Goal: Task Accomplishment & Management: Manage account settings

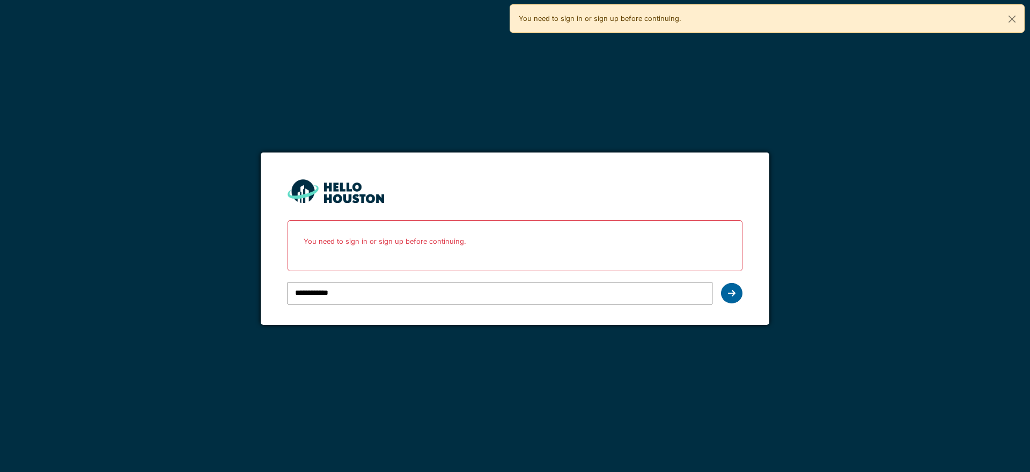
click at [729, 292] on icon at bounding box center [732, 293] width 8 height 9
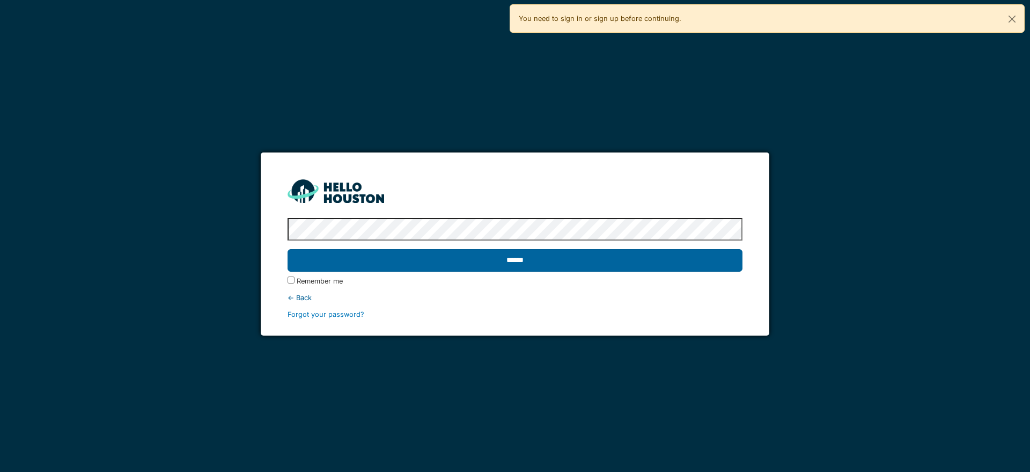
click at [468, 258] on input "******" at bounding box center [515, 260] width 454 height 23
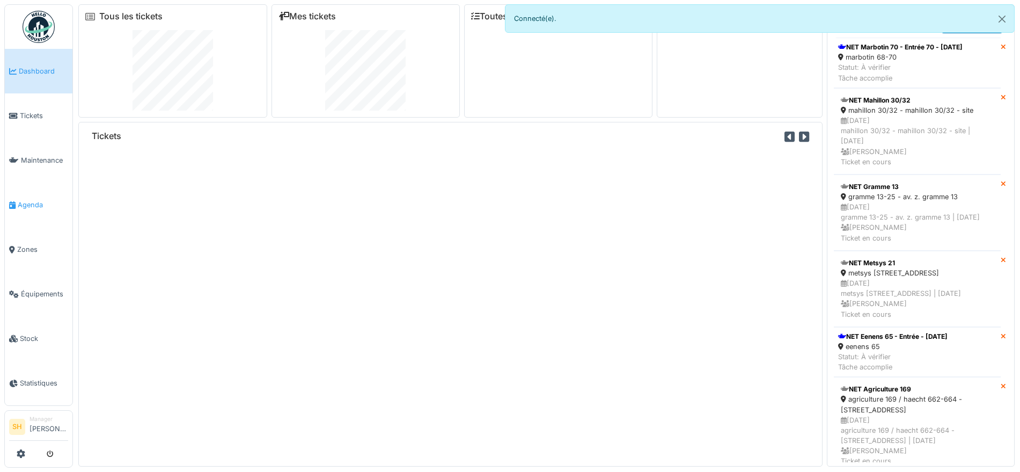
click at [43, 200] on span "Agenda" at bounding box center [43, 205] width 50 height 10
click at [47, 200] on span "Agenda" at bounding box center [43, 205] width 50 height 10
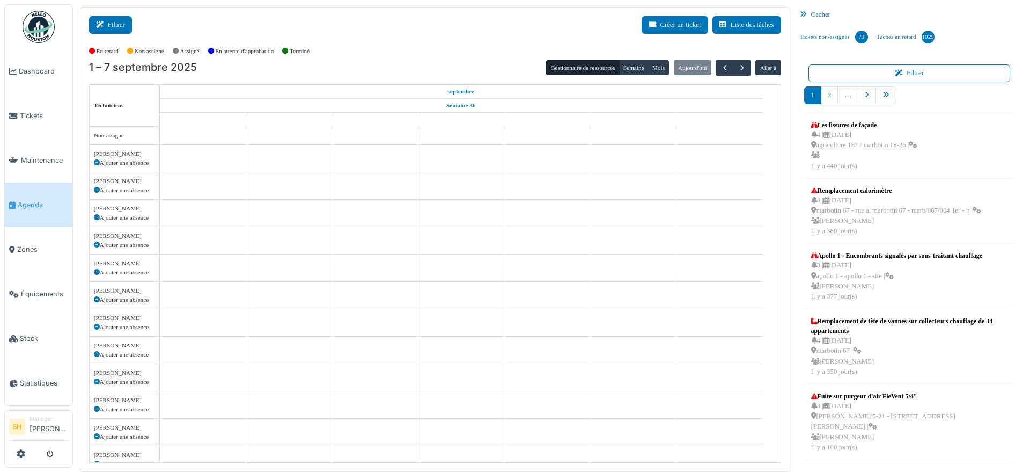
click at [117, 22] on button "Filtrer" at bounding box center [110, 25] width 43 height 18
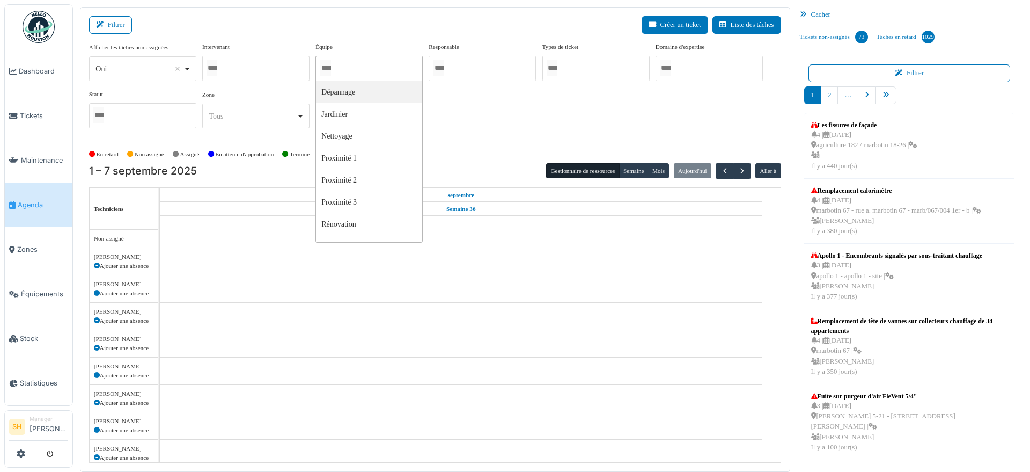
click at [331, 69] on input "Tous" at bounding box center [325, 68] width 11 height 16
drag, startPoint x: 455, startPoint y: 129, endPoint x: 429, endPoint y: 135, distance: 26.3
click at [456, 129] on div "Afficher les tâches non assignées *** Oui Remove item Oui Non Intervenant Abdel…" at bounding box center [435, 89] width 692 height 95
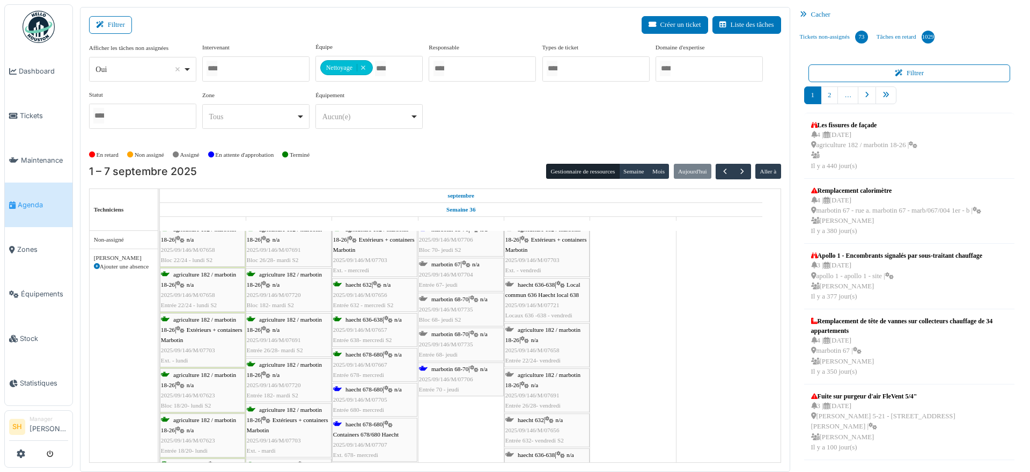
scroll to position [67, 0]
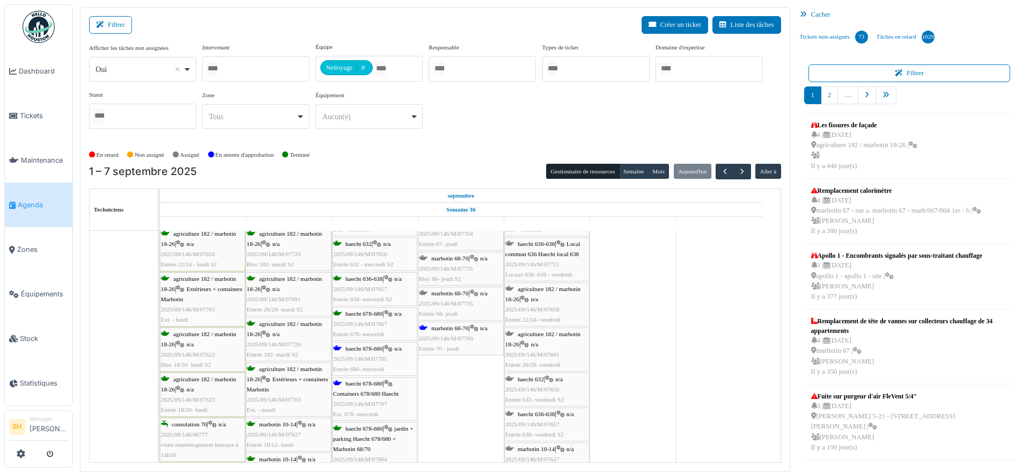
click at [373, 352] on div "haecht 678-680 | n/a 2025/09/146/M/07705 Entrée 680- mercredi" at bounding box center [374, 358] width 83 height 31
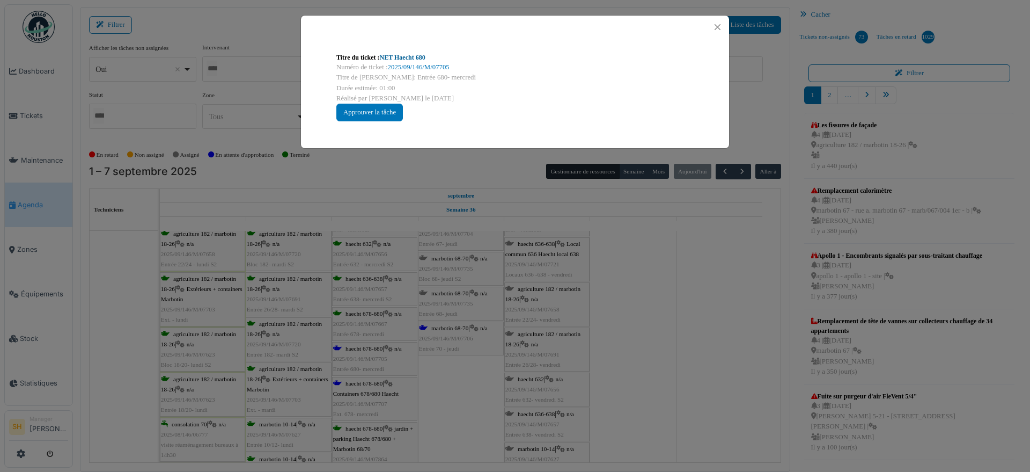
click at [390, 57] on link "NET Haecht 680" at bounding box center [403, 58] width 46 height 8
click at [566, 319] on div "Titre du ticket : NET Haecht 680 Numéro de ticket : 2025/09/146/M/07705 Titre d…" at bounding box center [515, 236] width 1030 height 472
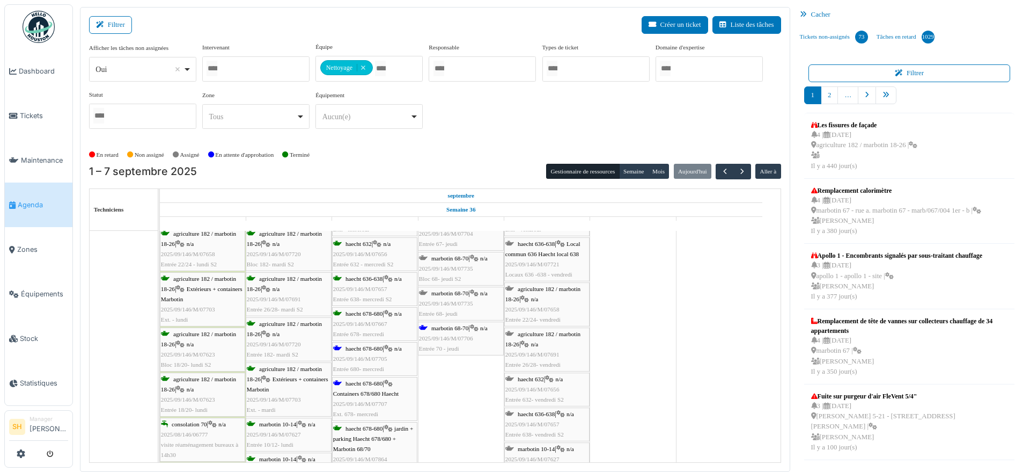
click at [360, 383] on span "haecht 678-680" at bounding box center [364, 383] width 37 height 6
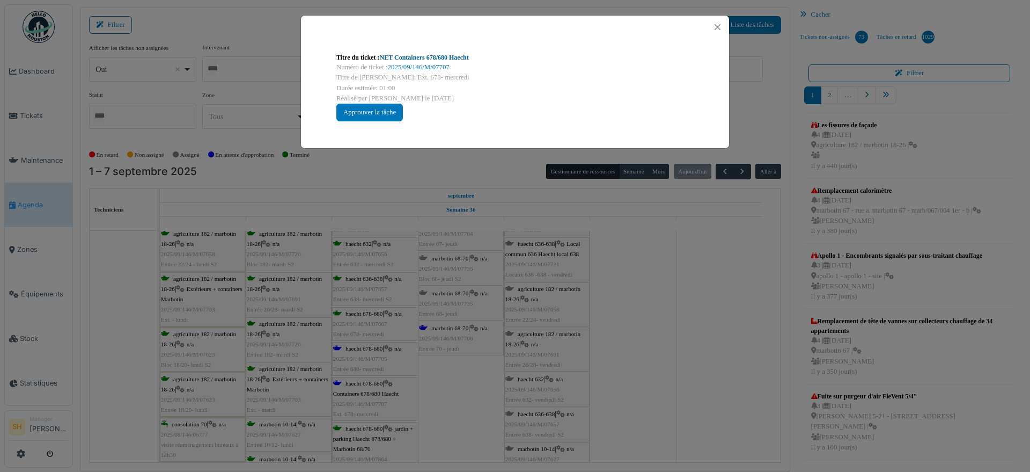
click at [400, 56] on link "NET Containers 678/680 Haecht" at bounding box center [424, 58] width 89 height 8
drag, startPoint x: 664, startPoint y: 290, endPoint x: 455, endPoint y: 334, distance: 213.8
click at [662, 291] on div "Titre du ticket : NET Containers 678/680 Haecht Numéro de ticket : 2025/09/146/…" at bounding box center [515, 236] width 1030 height 472
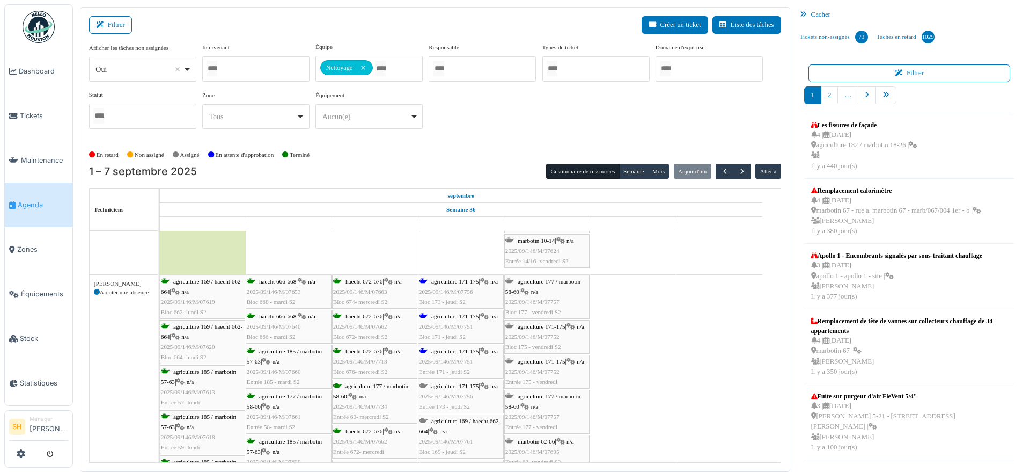
scroll to position [335, 0]
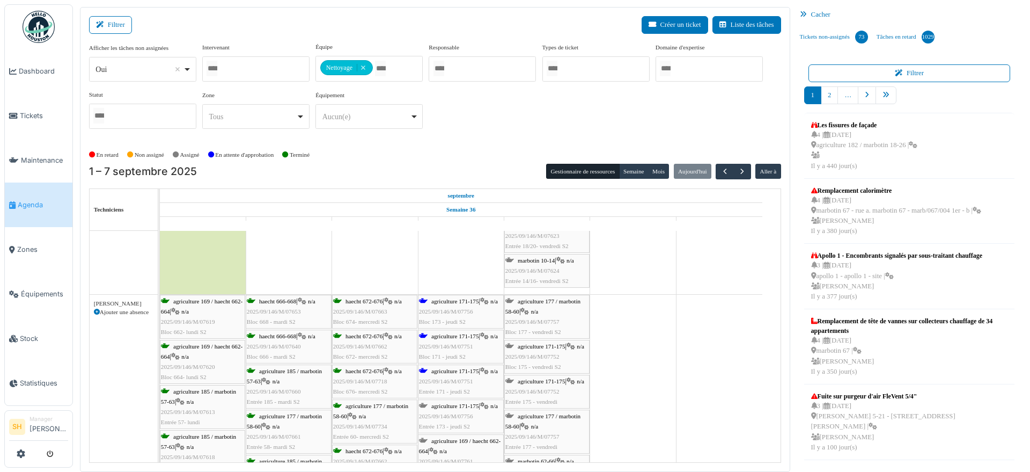
click at [437, 334] on span "agriculture 171-175" at bounding box center [455, 336] width 48 height 6
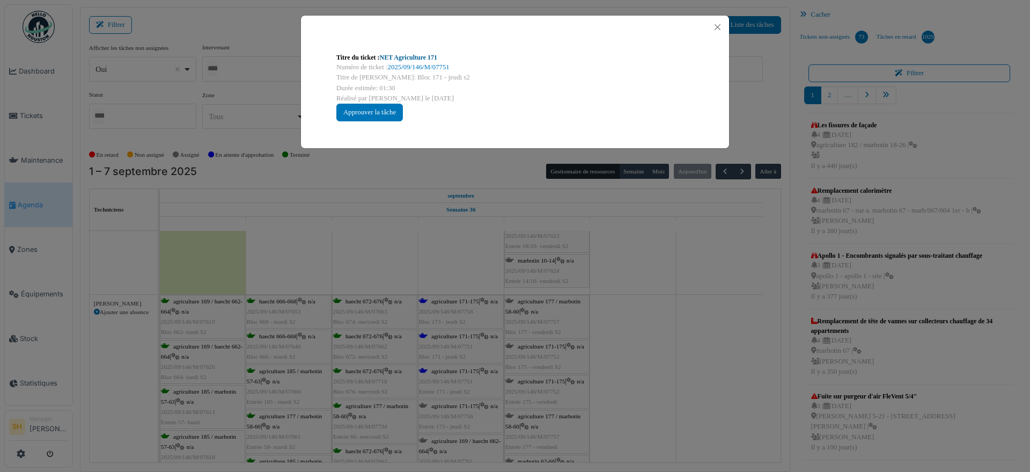
click at [391, 57] on link "NET Agriculture 171" at bounding box center [409, 58] width 58 height 8
drag, startPoint x: 652, startPoint y: 349, endPoint x: 476, endPoint y: 372, distance: 177.0
click at [651, 349] on div "Titre du ticket : NET Agriculture 171 Numéro de ticket : 2025/09/146/M/07751 Ti…" at bounding box center [515, 236] width 1030 height 472
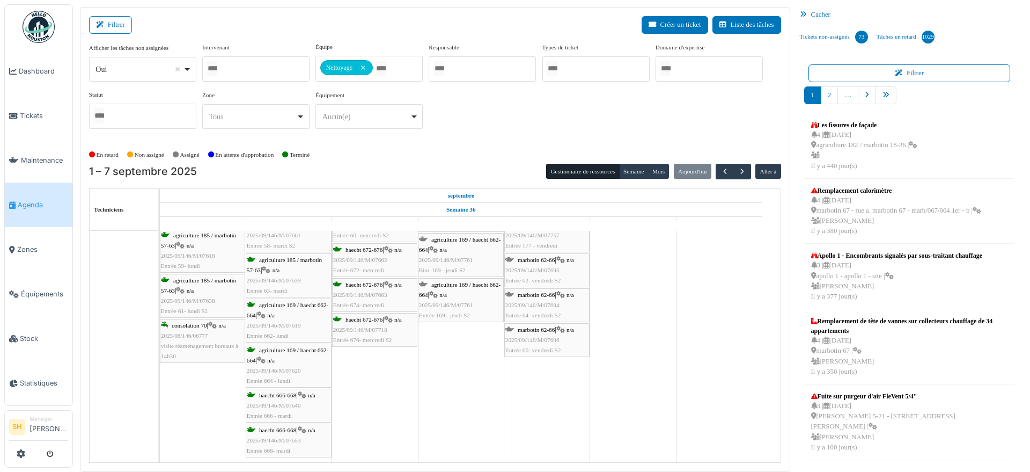
scroll to position [738, 0]
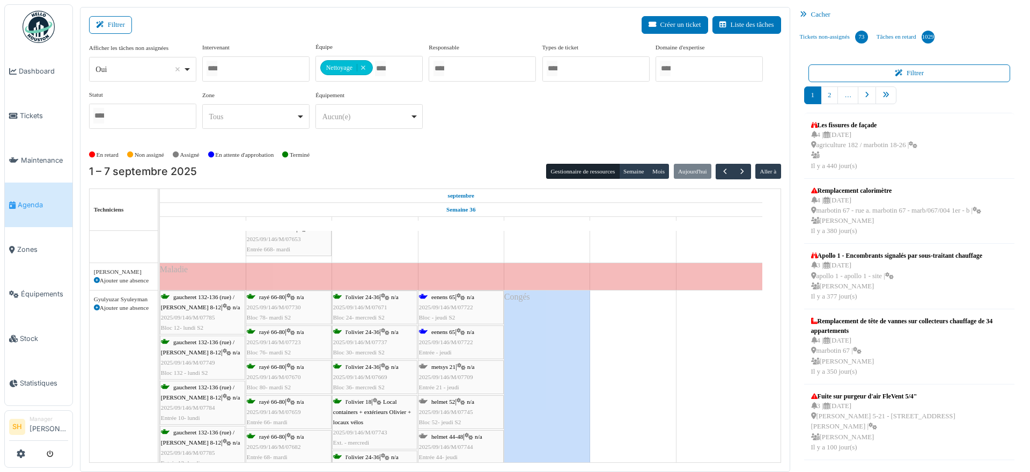
click at [451, 299] on span "eenens 65" at bounding box center [443, 296] width 24 height 6
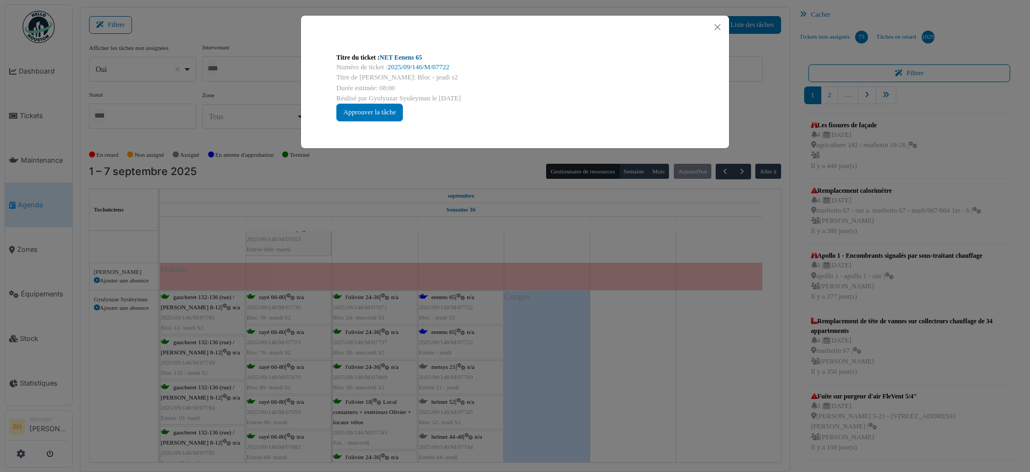
click at [400, 57] on link "NET Eenens 65" at bounding box center [401, 58] width 42 height 8
drag, startPoint x: 641, startPoint y: 391, endPoint x: 603, endPoint y: 384, distance: 38.7
click at [637, 390] on div "Titre du ticket : NET Eenens 65 Numéro de ticket : 2025/09/146/M/07722 Titre de…" at bounding box center [515, 236] width 1030 height 472
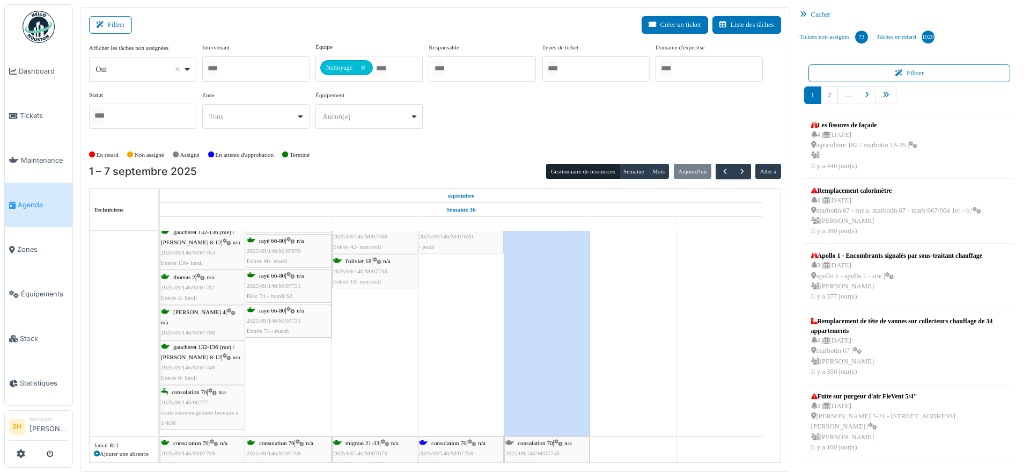
scroll to position [1274, 0]
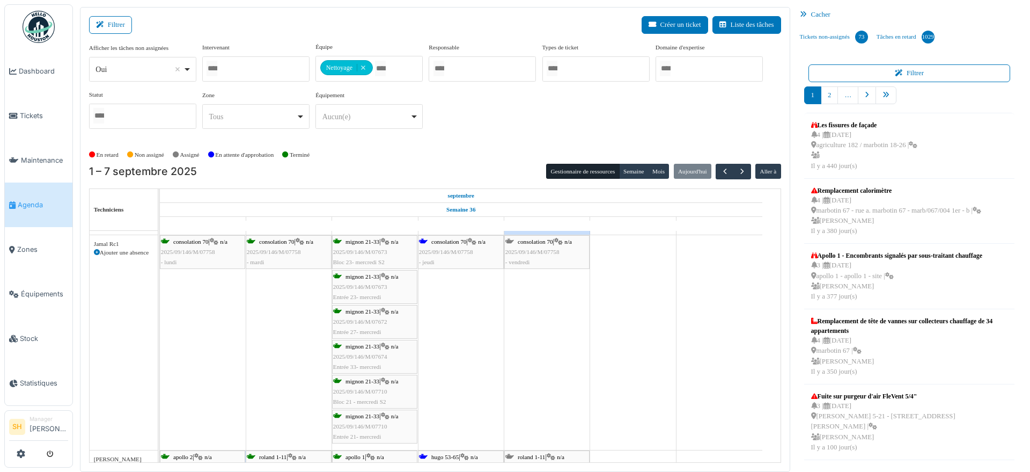
click at [444, 241] on span "consolation 70" at bounding box center [448, 241] width 35 height 6
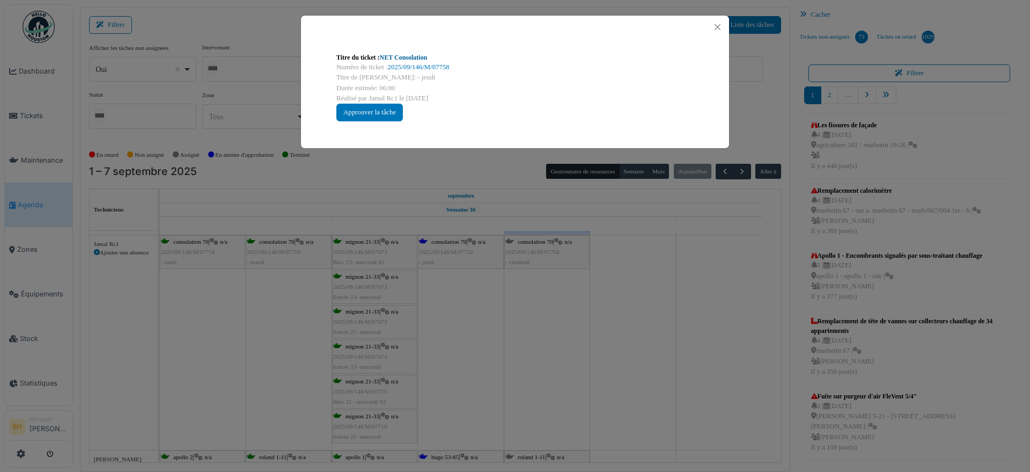
click at [402, 56] on link "NET Consolation" at bounding box center [404, 58] width 48 height 8
drag, startPoint x: 503, startPoint y: 309, endPoint x: 493, endPoint y: 309, distance: 9.7
click at [502, 309] on div "Titre du ticket : NET Consolation Numéro de ticket : 2025/09/146/M/07758 Titre …" at bounding box center [515, 236] width 1030 height 472
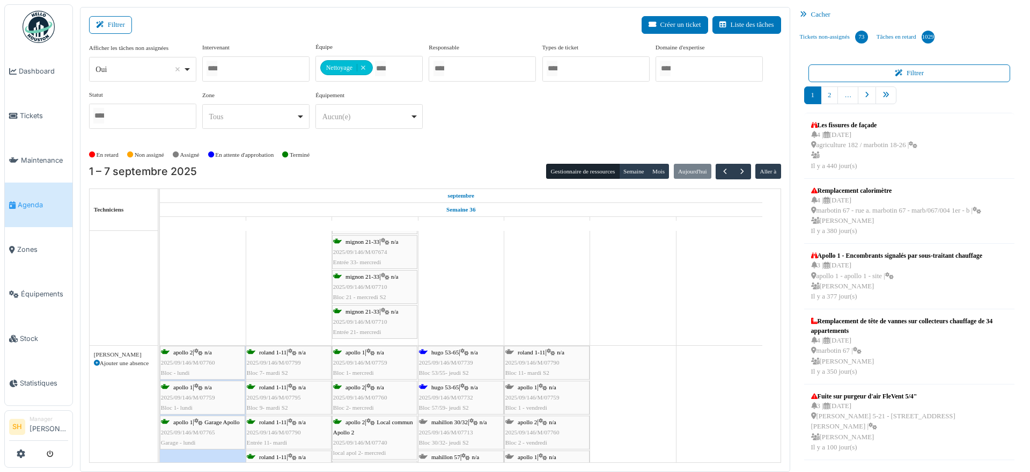
scroll to position [1475, 0]
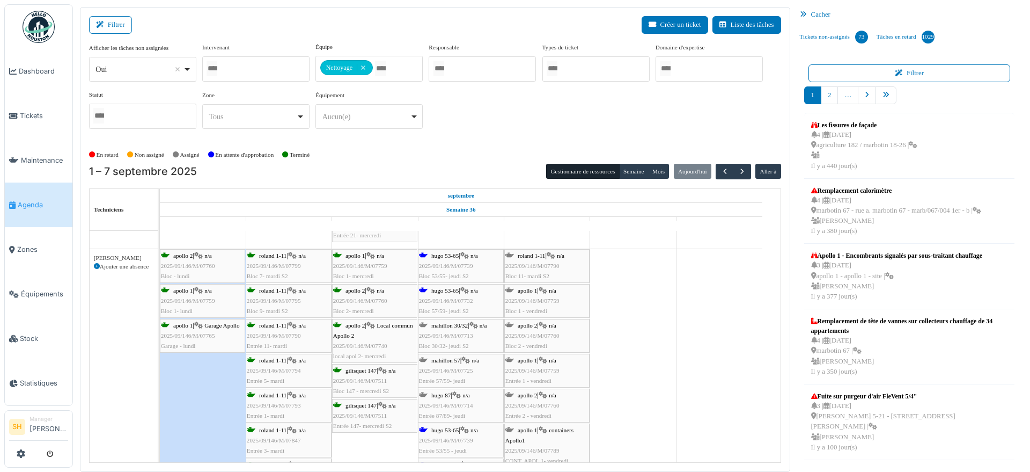
click at [457, 260] on div "hugo 53-65 | n/a 2025/09/146/M/07739 Bloc 53/55- jeudi S2" at bounding box center [461, 266] width 84 height 31
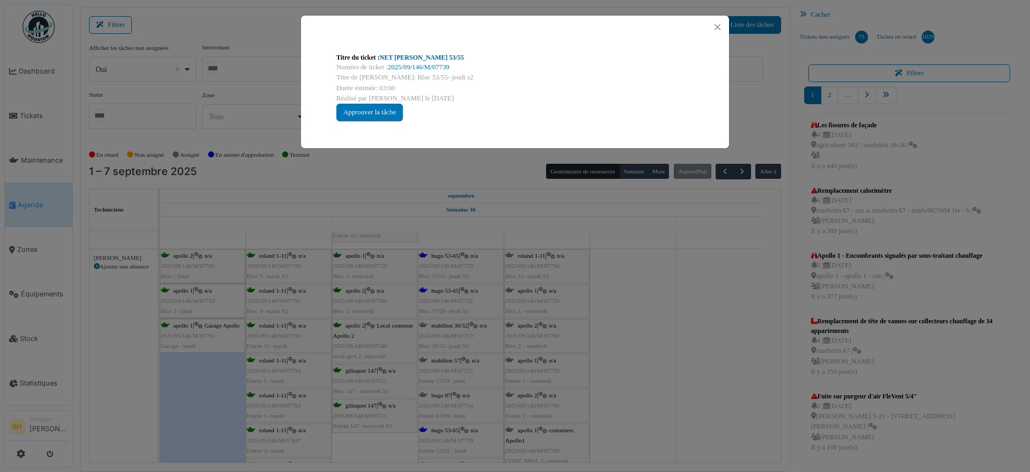
click at [394, 54] on link "NET Hugo 53/55" at bounding box center [422, 58] width 84 height 8
click at [655, 349] on div "Titre du ticket : NET Hugo 53/55 Numéro de ticket : 2025/09/146/M/07739 Titre d…" at bounding box center [515, 236] width 1030 height 472
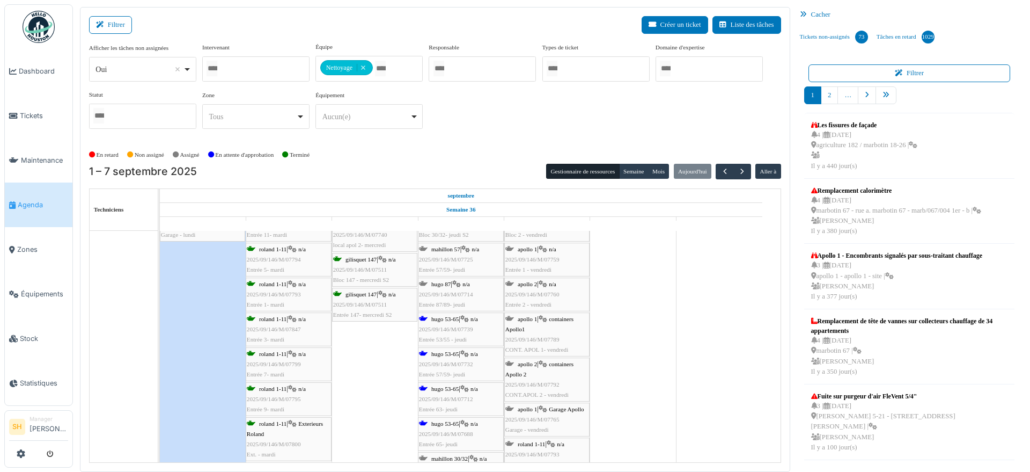
scroll to position [1610, 0]
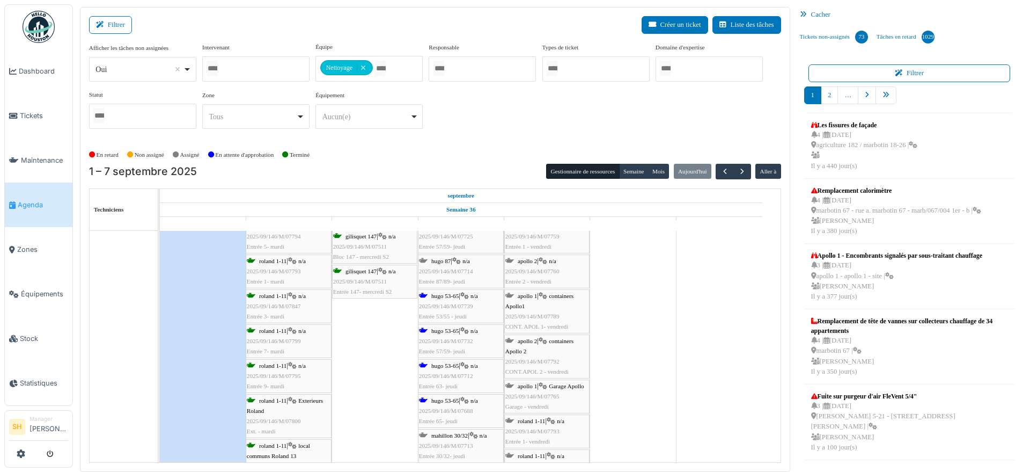
click at [447, 364] on span "hugo 53-65" at bounding box center [444, 365] width 27 height 6
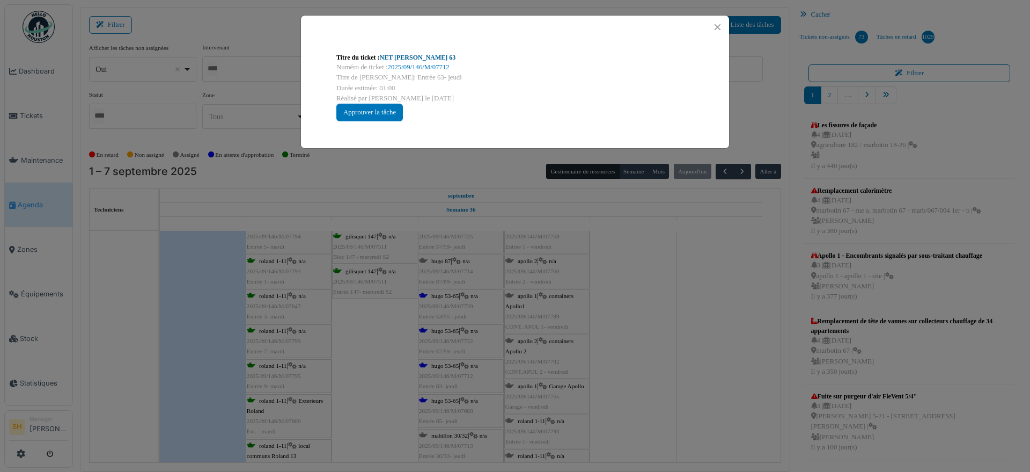
click at [393, 54] on link "NET Hugo 63" at bounding box center [418, 58] width 76 height 8
click at [693, 328] on div "Titre du ticket : NET Hugo 63 Numéro de ticket : 2025/09/146/M/07712 Titre de l…" at bounding box center [515, 236] width 1030 height 472
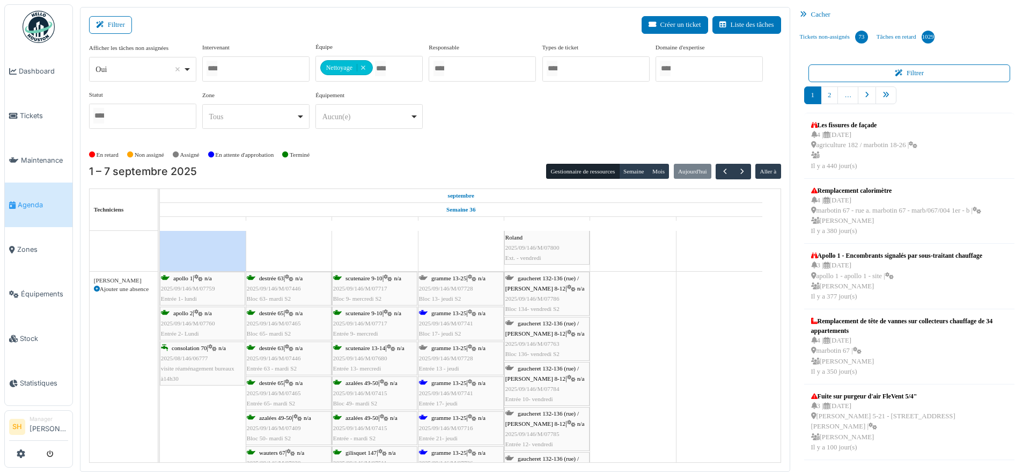
scroll to position [2012, 0]
click at [437, 313] on span "gramme 13-25" at bounding box center [448, 313] width 35 height 6
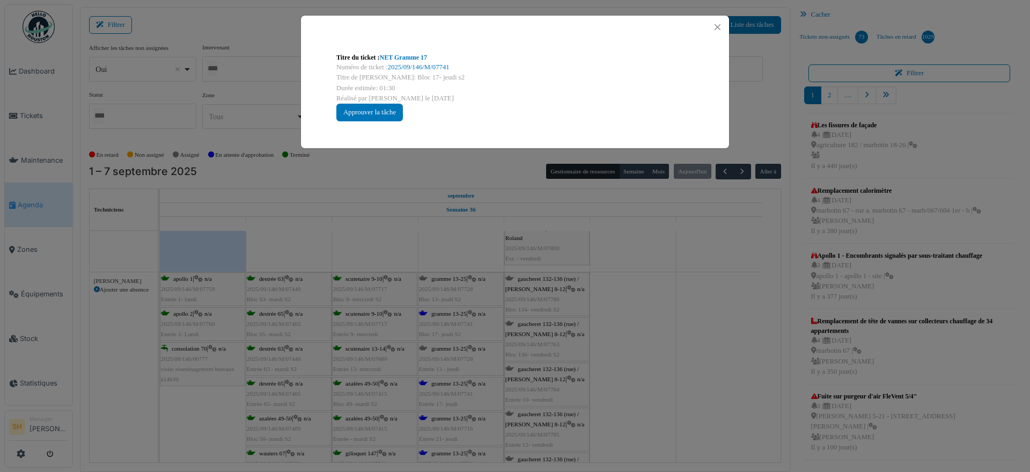
click at [414, 48] on div "Titre du ticket : NET Gramme 17 Numéro de ticket : 2025/09/146/M/07741 Titre de…" at bounding box center [515, 87] width 375 height 86
click at [411, 60] on link "NET Gramme 17" at bounding box center [403, 58] width 47 height 8
drag, startPoint x: 652, startPoint y: 358, endPoint x: 507, endPoint y: 363, distance: 145.5
click at [652, 360] on div "Titre du ticket : NET Gramme 17 Numéro de ticket : 2025/09/146/M/07741 Titre de…" at bounding box center [515, 236] width 1030 height 472
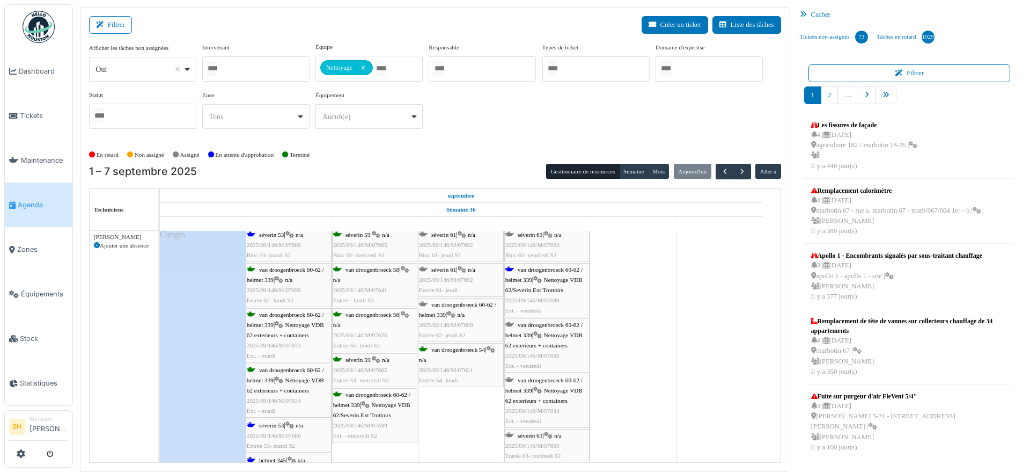
scroll to position [2616, 0]
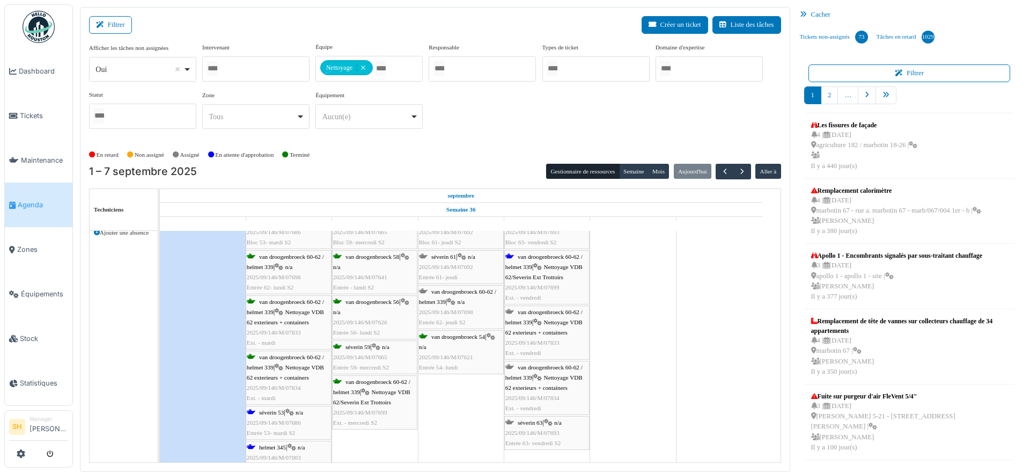
click at [267, 409] on span "séverin 53" at bounding box center [271, 412] width 25 height 6
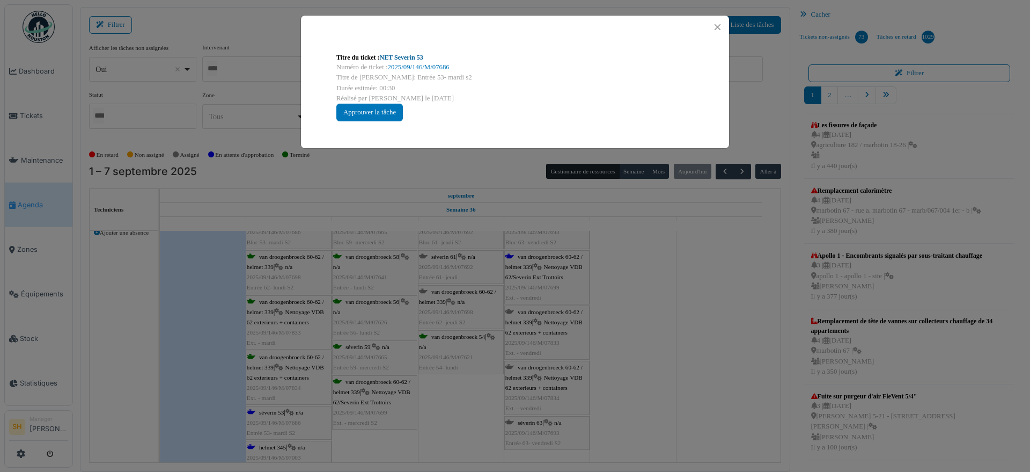
click at [390, 58] on link "NET Severin 53" at bounding box center [401, 58] width 43 height 8
click at [619, 273] on div "Titre du ticket : NET Severin 53 Numéro de ticket : 2025/09/146/M/07686 Titre d…" at bounding box center [515, 236] width 1030 height 472
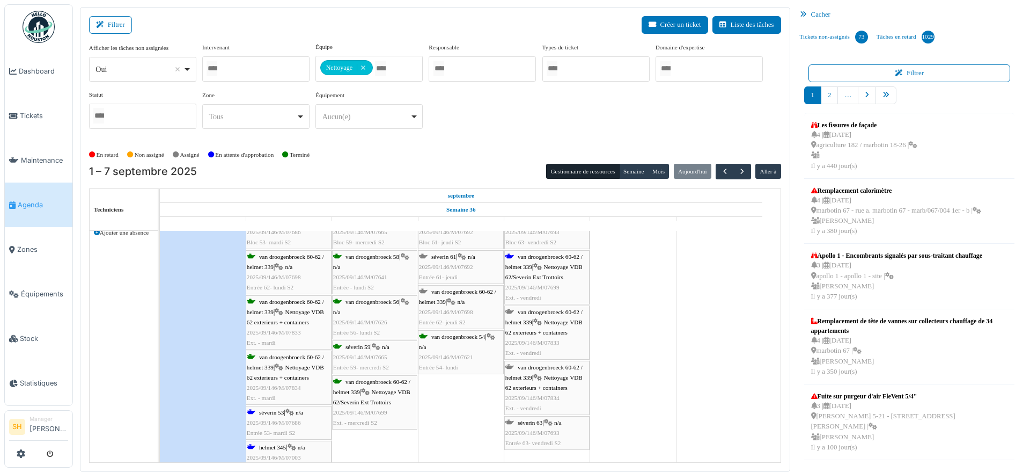
click at [550, 259] on div "van droogenbroeck 60-62 / helmet 339 | Nettoyage VDB 62/Severin Ext Trottoirs 2…" at bounding box center [546, 278] width 83 height 52
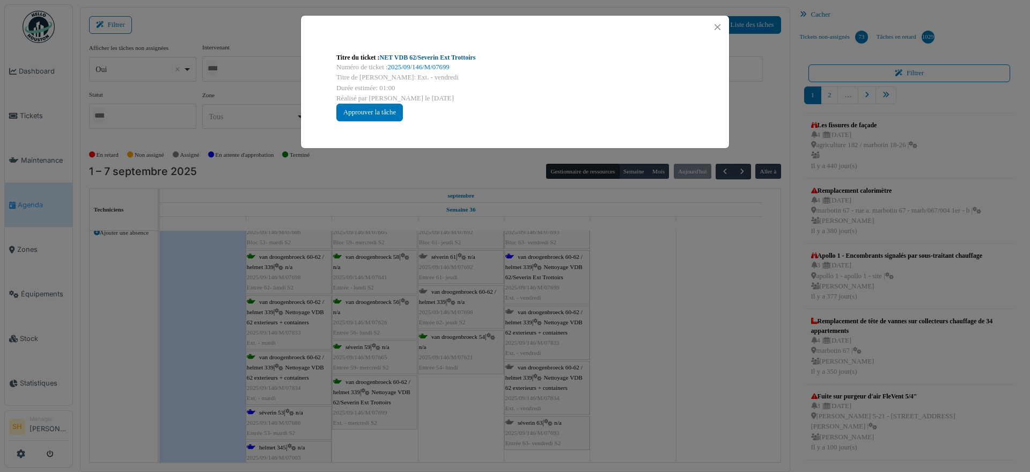
click at [422, 58] on link "NET VDB 62/Severin Ext Trottoirs" at bounding box center [428, 58] width 96 height 8
click at [687, 357] on div "Titre du ticket : NET VDB 62/Severin Ext Trottoirs Numéro de ticket : 2025/09/1…" at bounding box center [515, 236] width 1030 height 472
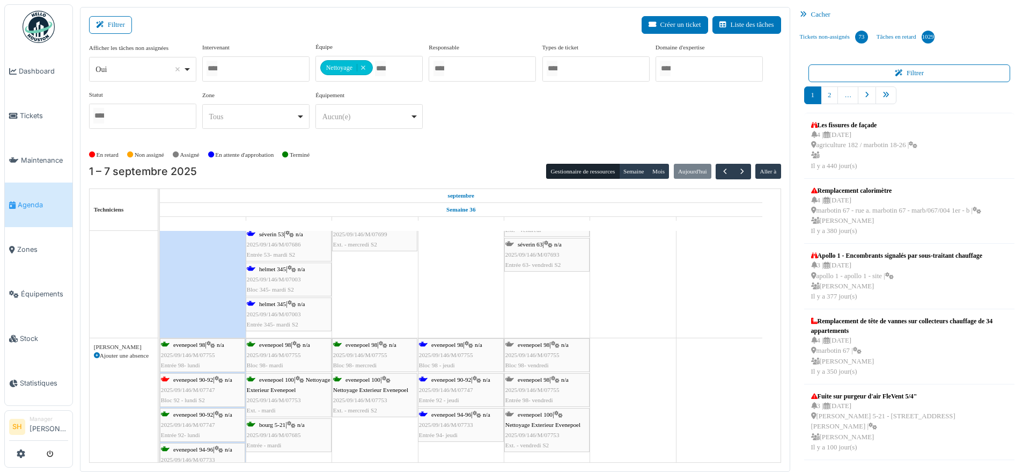
scroll to position [2817, 0]
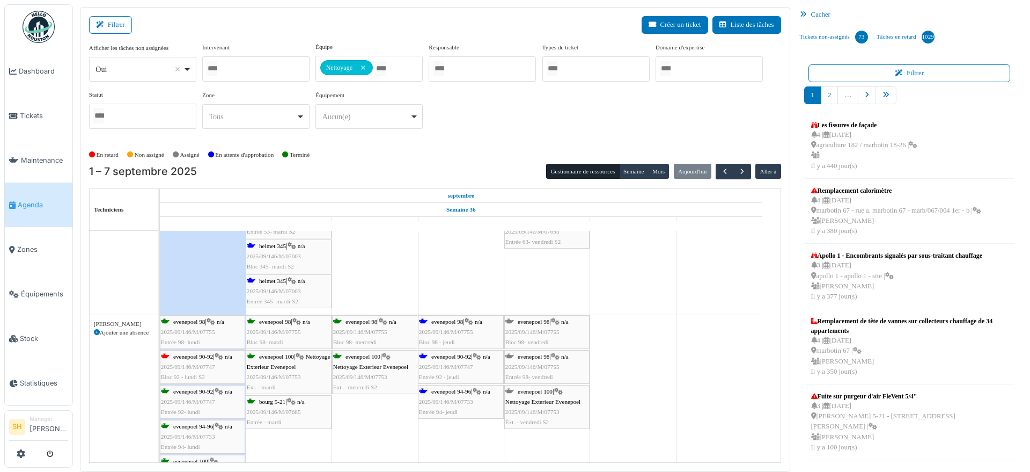
click at [447, 320] on span "evenepoel 98" at bounding box center [447, 321] width 32 height 6
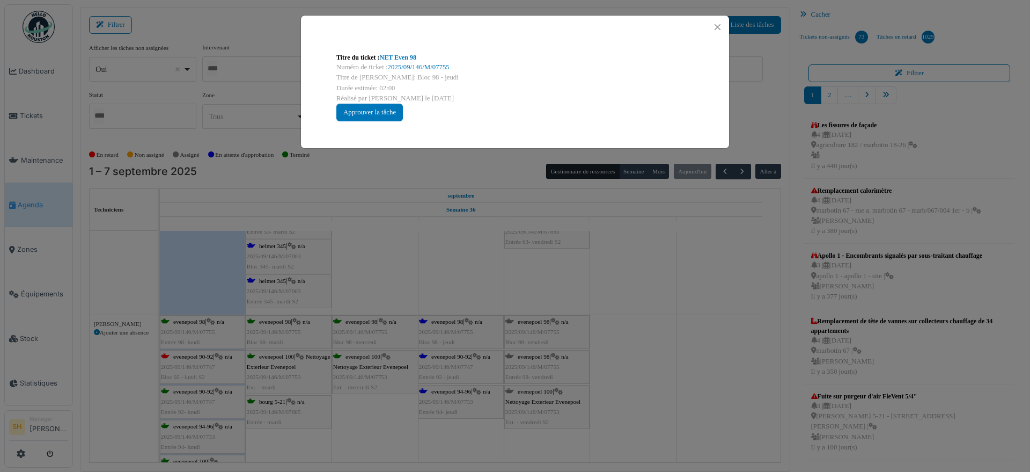
click at [410, 54] on link "NET Even 98" at bounding box center [398, 58] width 36 height 8
drag, startPoint x: 688, startPoint y: 421, endPoint x: 673, endPoint y: 418, distance: 15.2
click at [687, 421] on div "Titre du ticket : NET Even 98 Numéro de ticket : 2025/09/146/M/07755 Titre de l…" at bounding box center [515, 236] width 1030 height 472
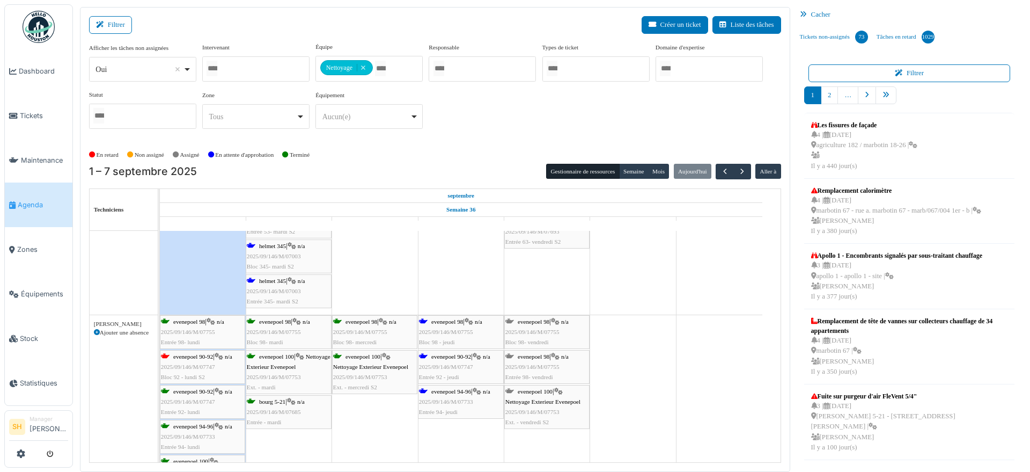
click at [182, 354] on span "evenepoel 90-92" at bounding box center [193, 356] width 40 height 6
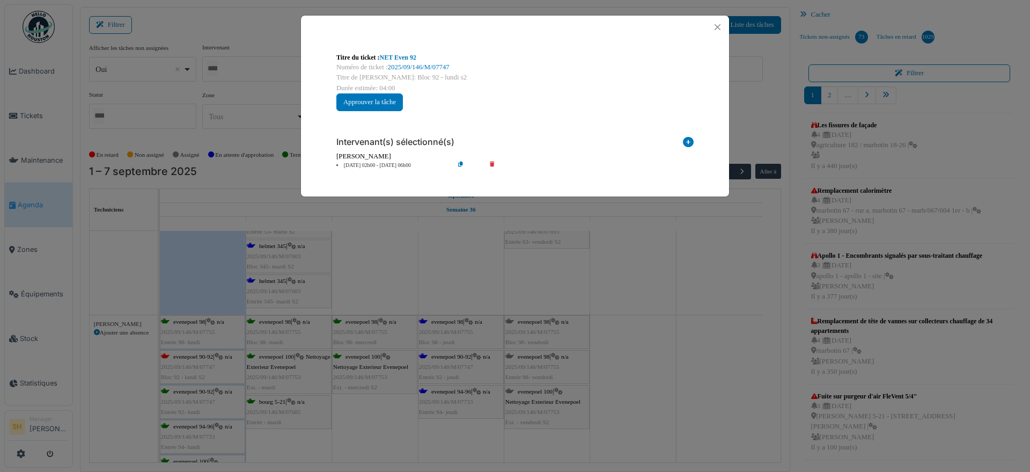
click at [700, 343] on div "Titre du ticket : NET Even 92 Numéro de ticket : 2025/09/146/M/07747 Titre de l…" at bounding box center [515, 236] width 1030 height 472
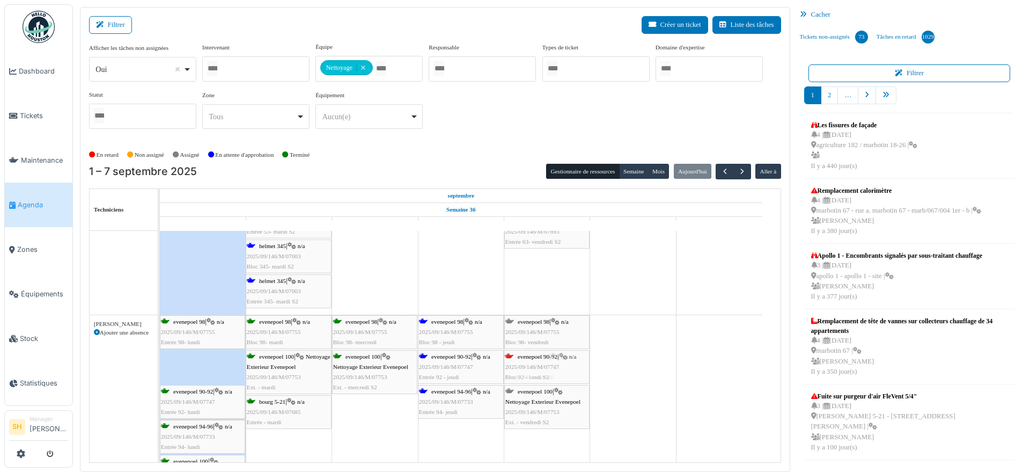
drag, startPoint x: 202, startPoint y: 365, endPoint x: 519, endPoint y: 364, distance: 317.1
click at [160, 364] on div "evenepoel 98 | n/a 2025/09/146/M/07755 Entrée 98- lundi evenepoel 98 | n/a 2025…" at bounding box center [160, 432] width 0 height 235
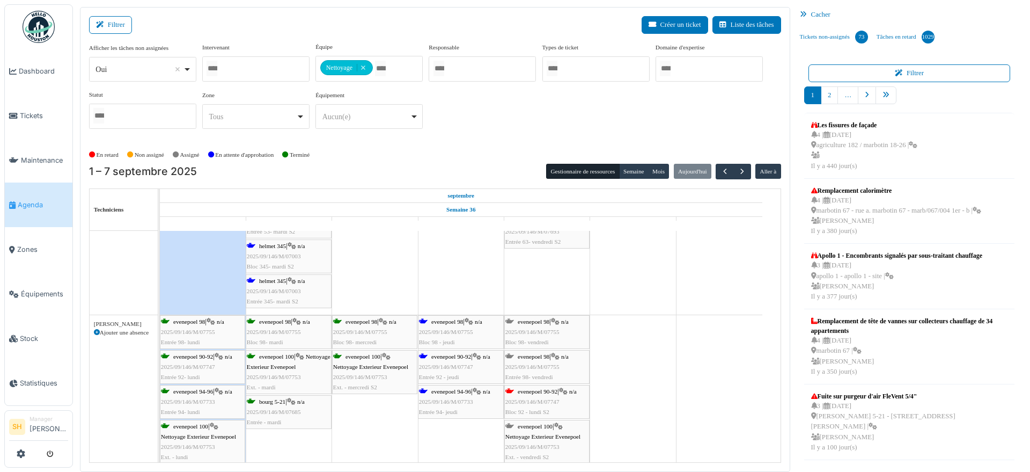
click at [533, 394] on div "evenepoel 90-92 | n/a 2025/09/146/M/07747 Bloc 92 - lundi S2" at bounding box center [546, 401] width 83 height 31
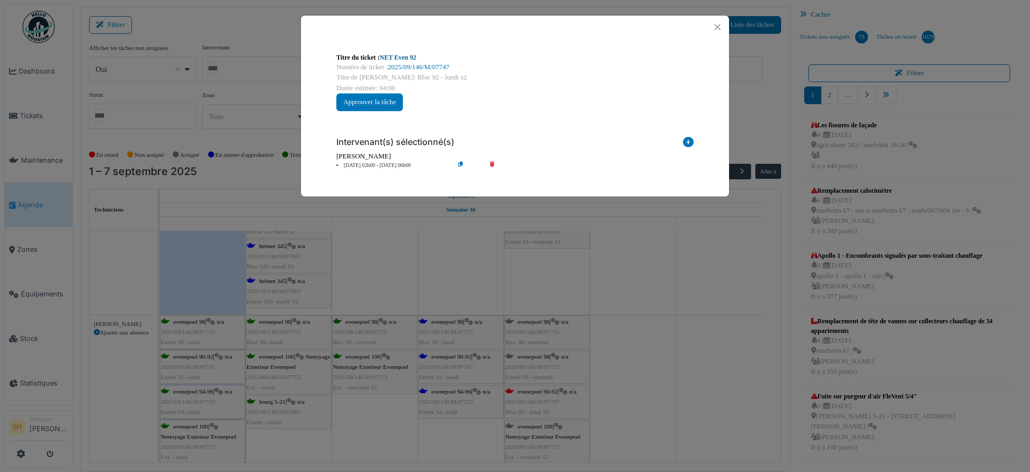
click at [412, 54] on link "NET Even 92" at bounding box center [398, 58] width 36 height 8
click at [405, 58] on link "NET Even 92" at bounding box center [398, 58] width 36 height 8
click at [715, 27] on button "Close" at bounding box center [717, 27] width 14 height 14
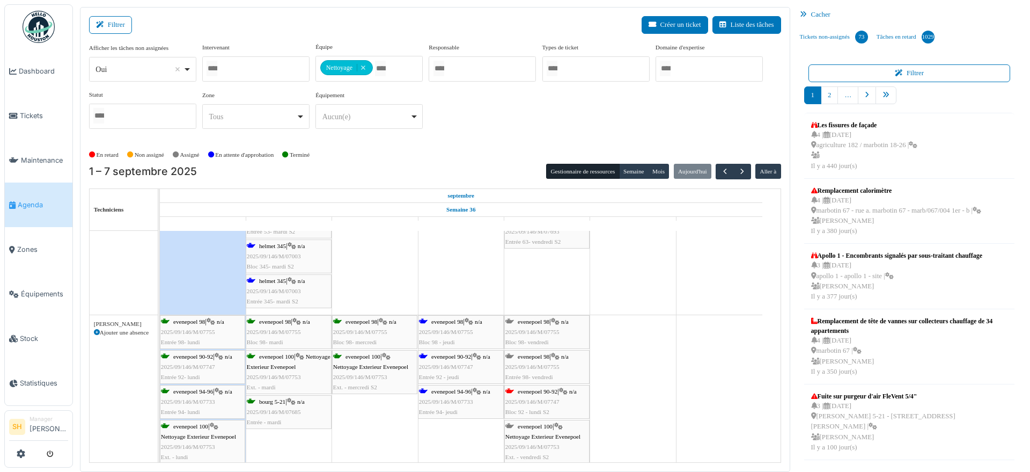
drag, startPoint x: 677, startPoint y: 283, endPoint x: 678, endPoint y: 274, distance: 9.7
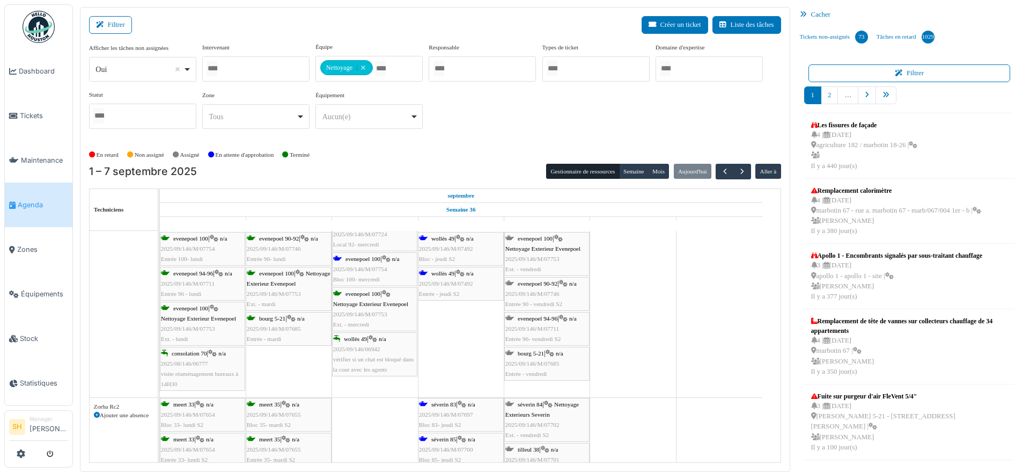
scroll to position [3622, 0]
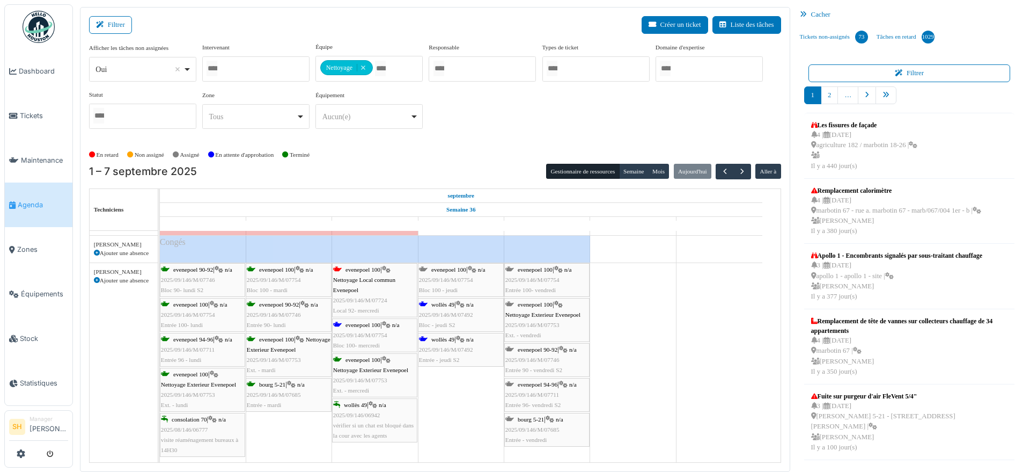
click at [353, 325] on span "evenepoel 100" at bounding box center [363, 324] width 35 height 6
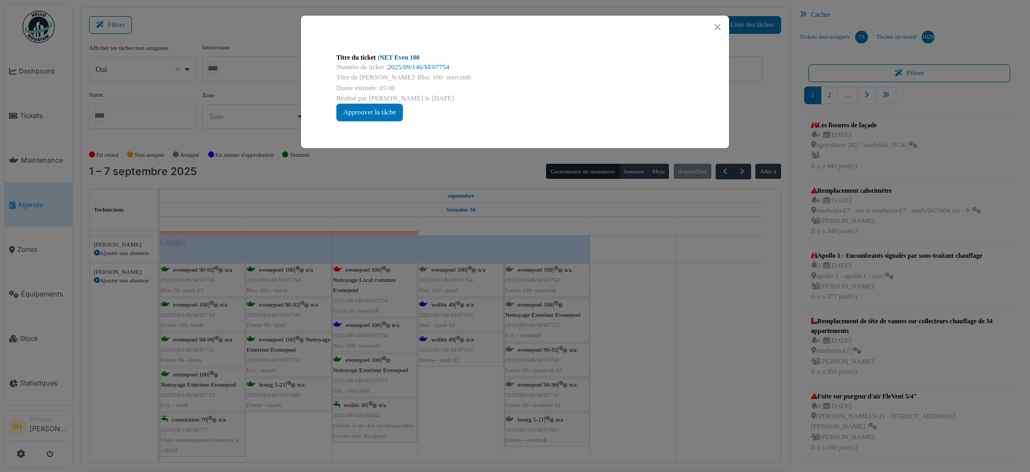
click at [387, 60] on link "NET Even 100" at bounding box center [400, 58] width 40 height 8
drag, startPoint x: 637, startPoint y: 353, endPoint x: 626, endPoint y: 348, distance: 12.5
click at [638, 354] on div "Titre du ticket : NET Even 100 Numéro de ticket : 2025/09/146/M/07754 Titre de …" at bounding box center [515, 236] width 1030 height 472
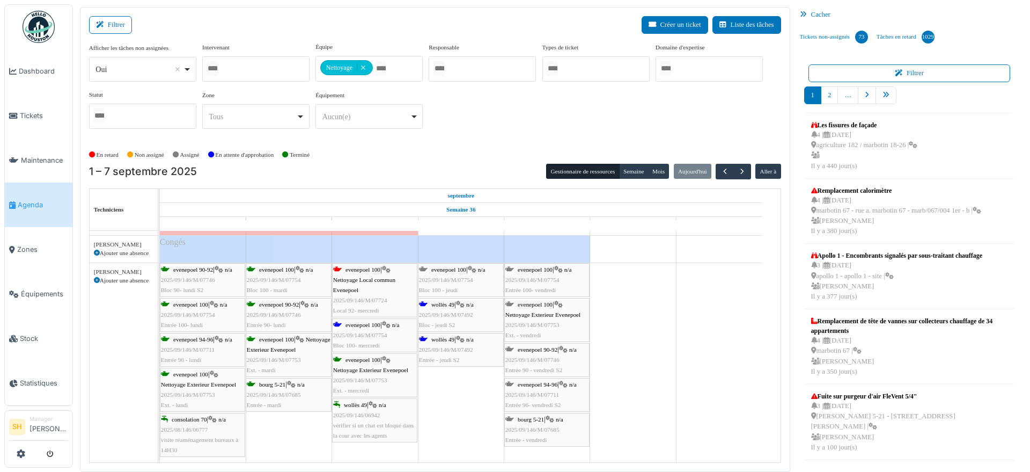
click at [461, 343] on div "wollès 49 | n/a 2025/09/146/M/07492 Entrée - jeudi S2" at bounding box center [461, 349] width 84 height 31
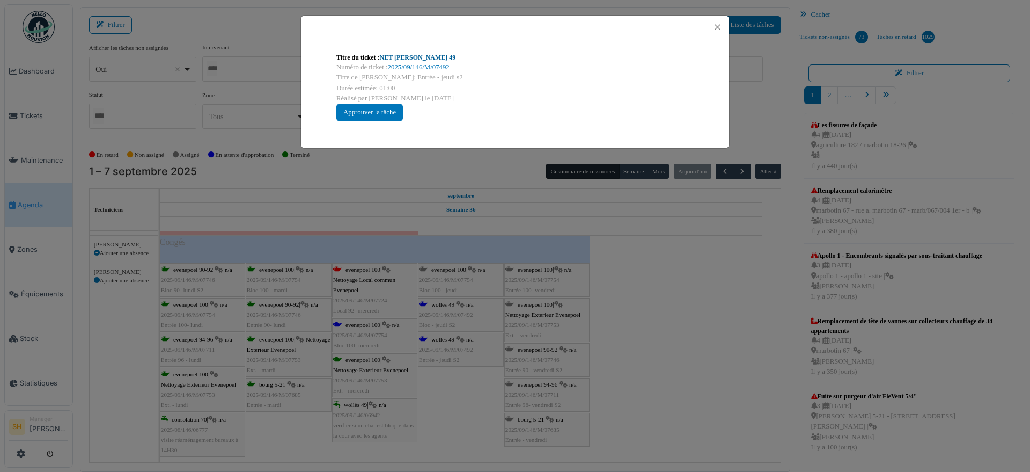
click at [391, 58] on link "NET Wolles 49" at bounding box center [418, 58] width 76 height 8
click at [622, 376] on div "Titre du ticket : NET Wolles 49 Numéro de ticket : 2025/09/146/M/07492 Titre de…" at bounding box center [515, 236] width 1030 height 472
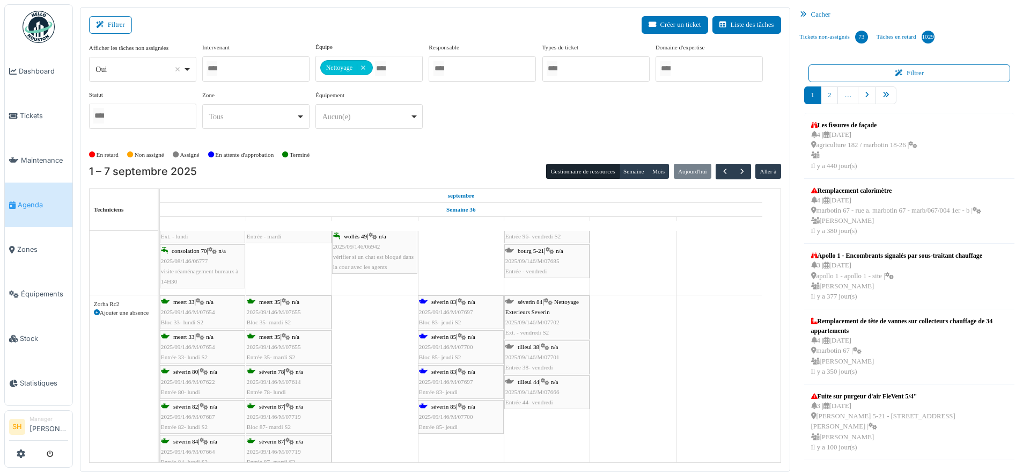
scroll to position [3802, 0]
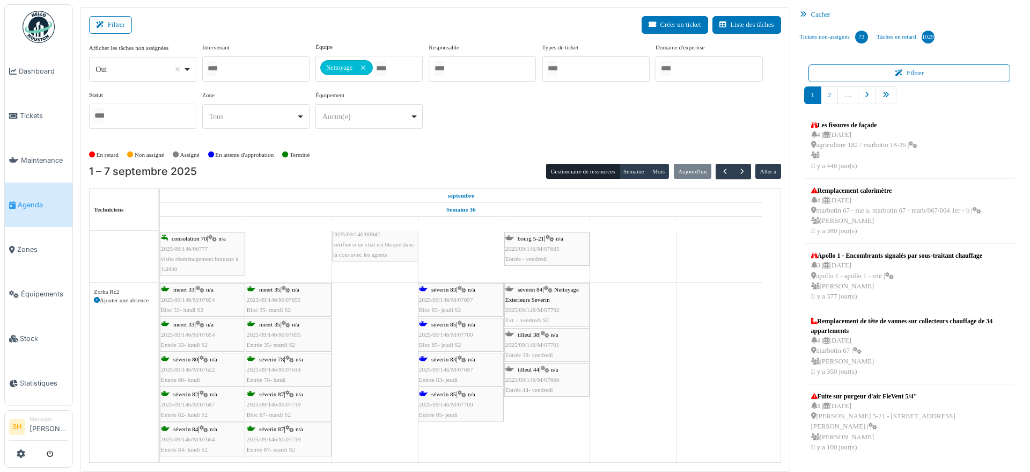
click at [453, 287] on span "séverin 83" at bounding box center [443, 289] width 25 height 6
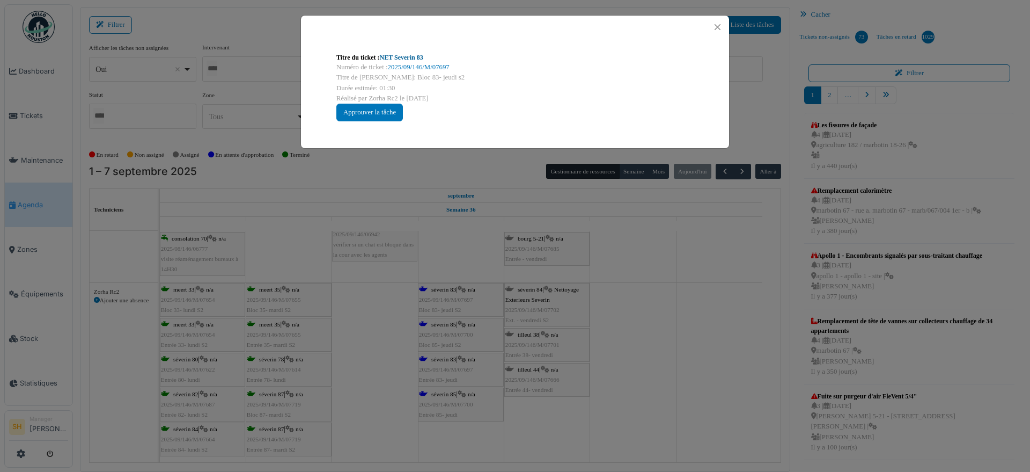
click at [414, 56] on link "NET Severin 83" at bounding box center [401, 58] width 43 height 8
click at [701, 330] on div "Titre du ticket : NET Severin 83 Numéro de ticket : 2025/09/146/M/07697 Titre d…" at bounding box center [515, 236] width 1030 height 472
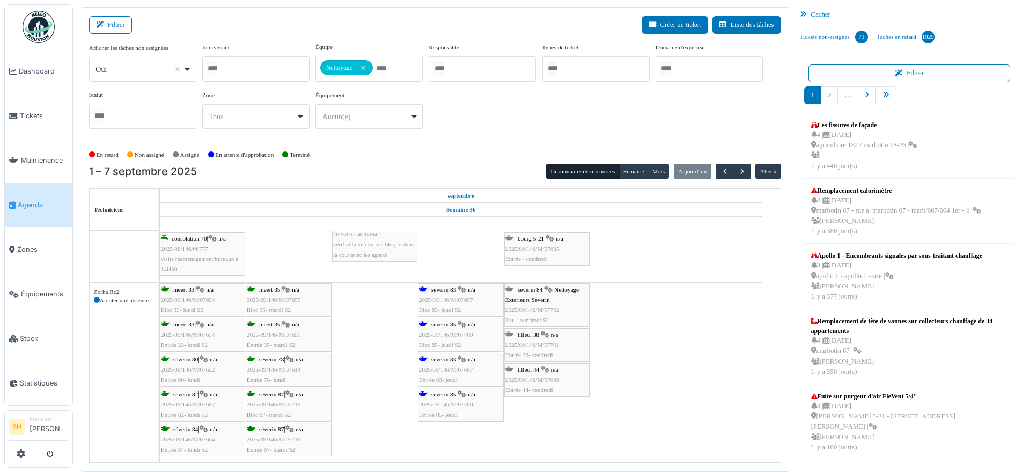
click at [453, 322] on span "séverin 85" at bounding box center [443, 324] width 25 height 6
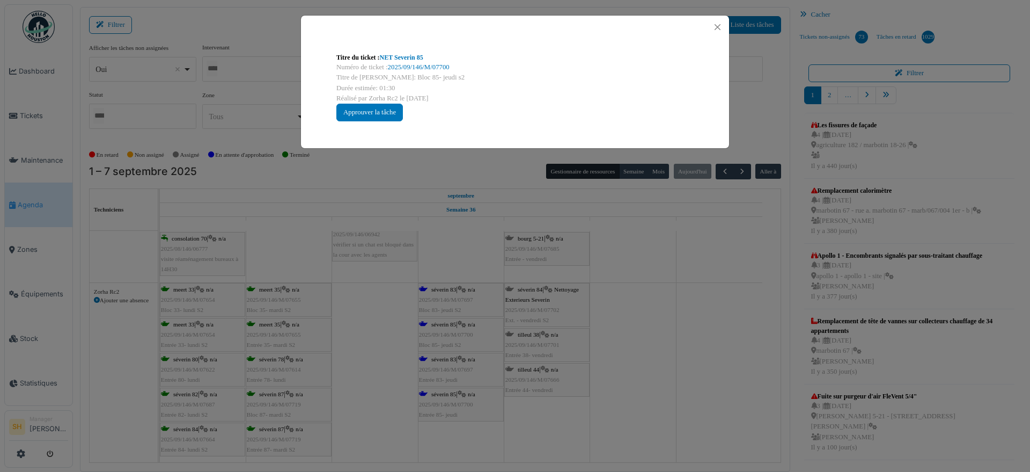
click at [409, 61] on link "NET Severin 85" at bounding box center [401, 58] width 43 height 8
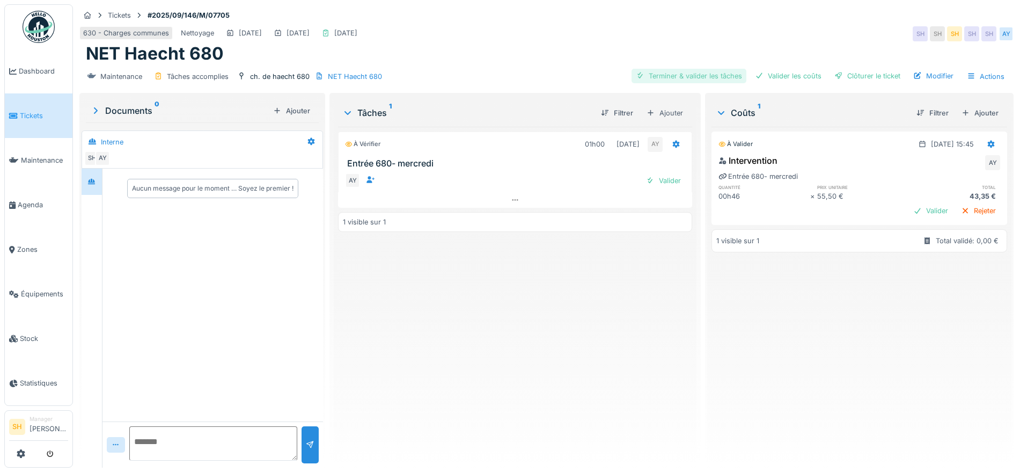
click at [669, 75] on div "Terminer & valider les tâches" at bounding box center [689, 76] width 115 height 14
click at [773, 78] on div "Valider les coûts" at bounding box center [788, 76] width 75 height 14
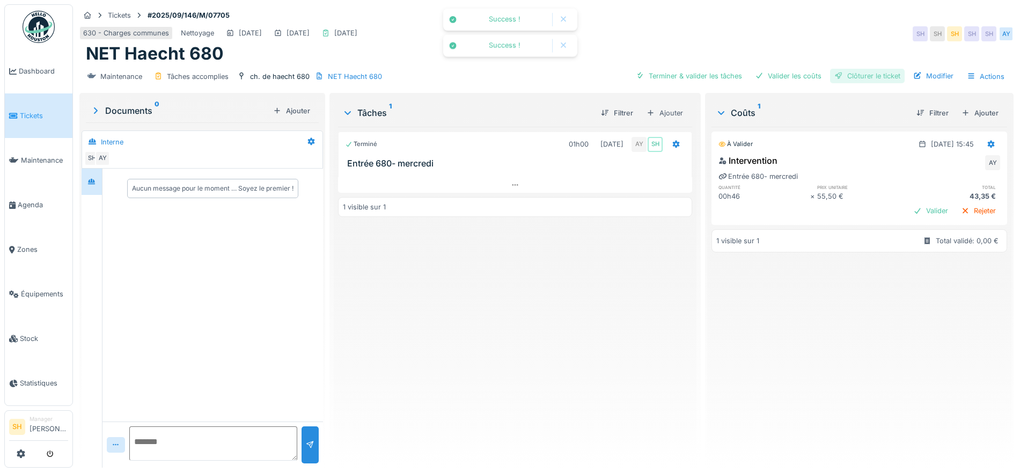
click at [845, 74] on div "Clôturer le ticket" at bounding box center [867, 76] width 75 height 14
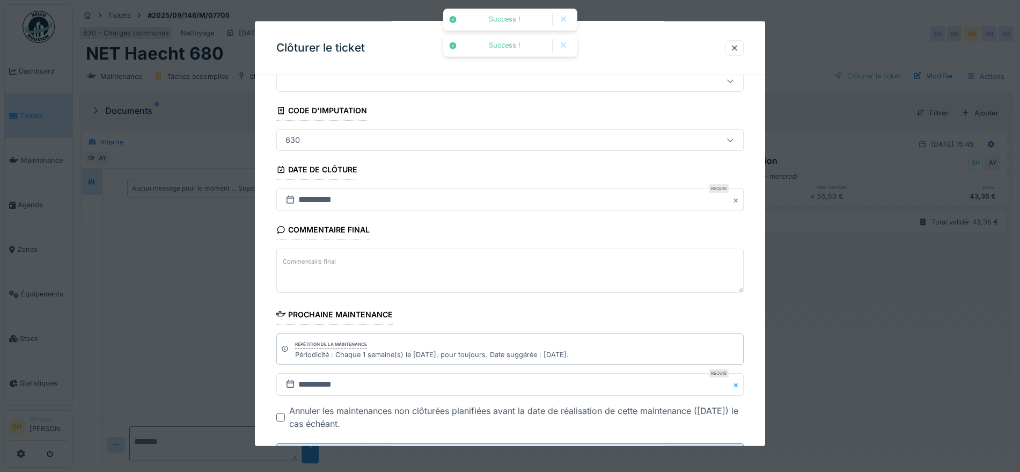
scroll to position [92, 0]
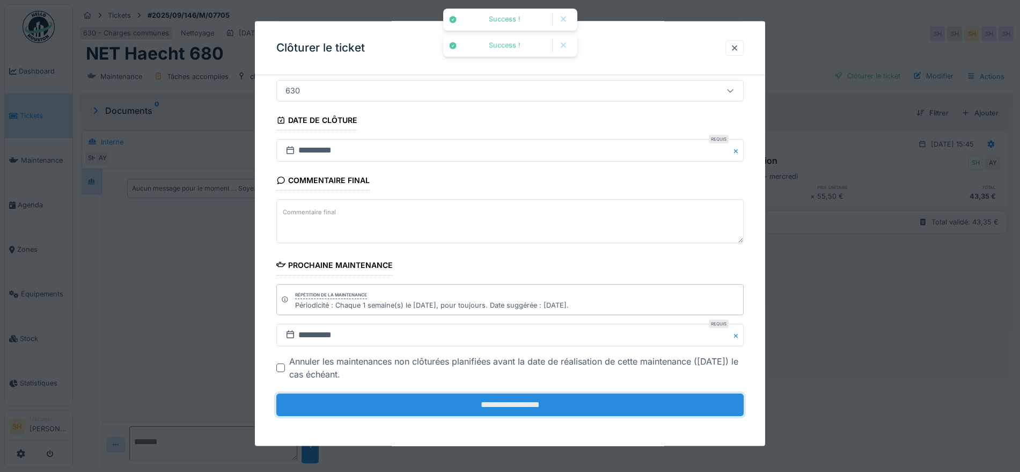
click at [441, 400] on input "**********" at bounding box center [509, 404] width 467 height 23
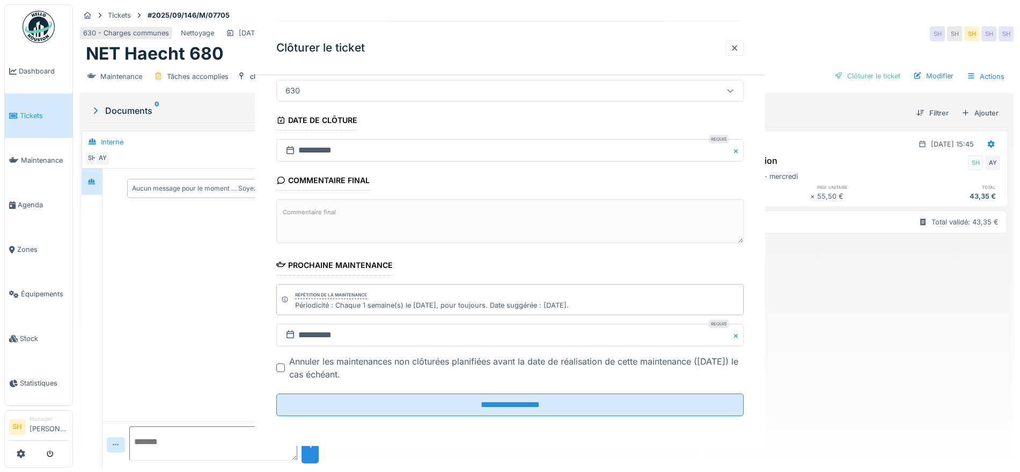
scroll to position [0, 0]
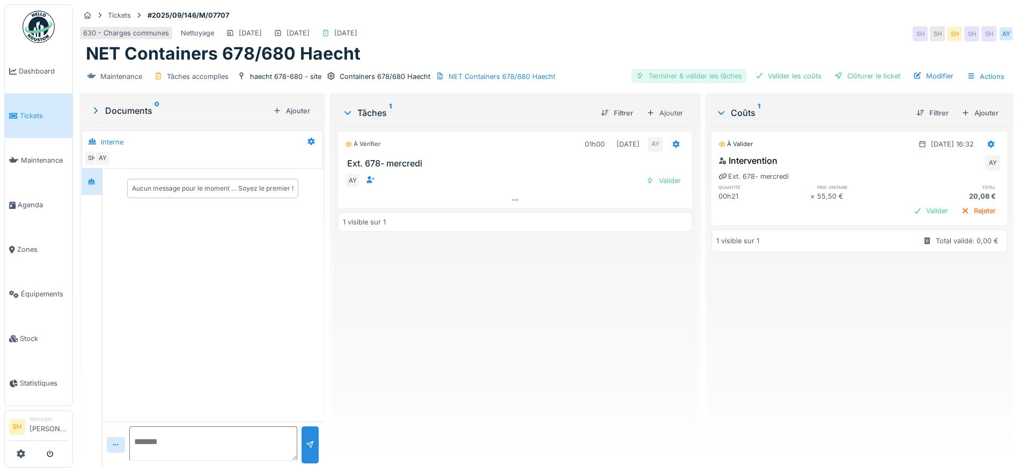
click at [691, 76] on div "Terminer & valider les tâches" at bounding box center [689, 76] width 115 height 14
drag, startPoint x: 763, startPoint y: 72, endPoint x: 797, endPoint y: 74, distance: 33.8
click at [766, 72] on div "Valider les coûts" at bounding box center [788, 76] width 75 height 14
click at [817, 74] on div "Terminer & valider les tâches Valider les coûts Clôturer le ticket Modifier Act…" at bounding box center [821, 77] width 378 height 16
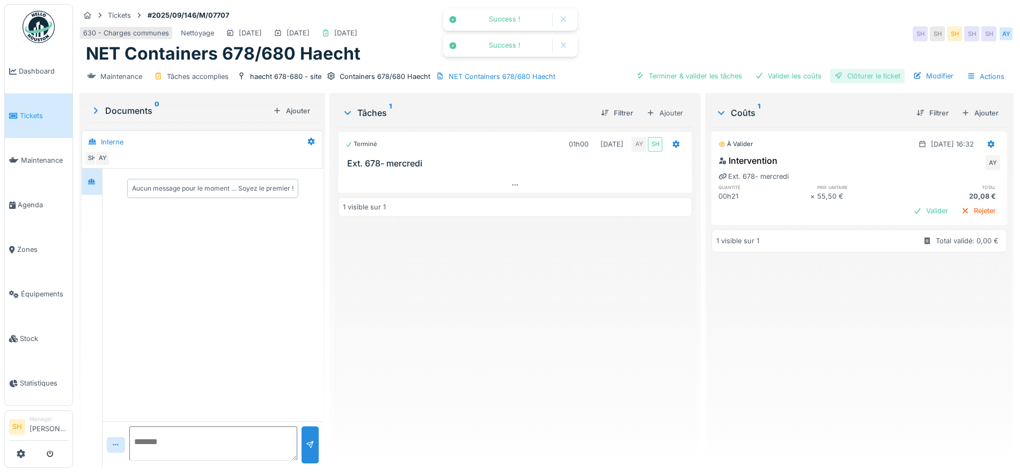
click at [845, 72] on div "Clôturer le ticket" at bounding box center [867, 76] width 75 height 14
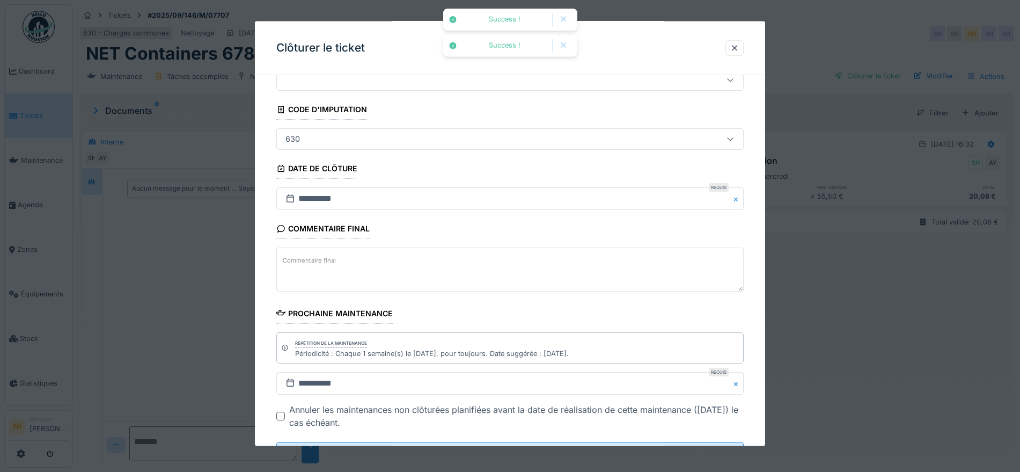
scroll to position [92, 0]
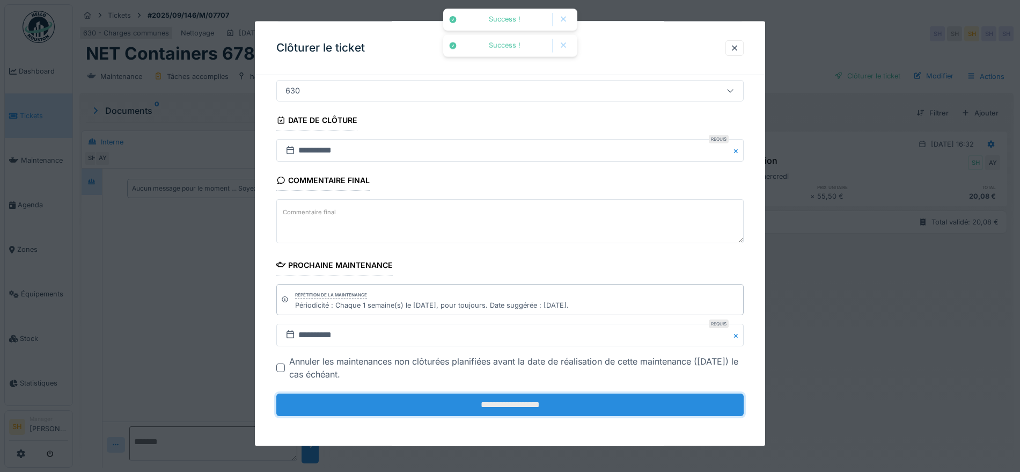
click at [581, 396] on input "**********" at bounding box center [509, 404] width 467 height 23
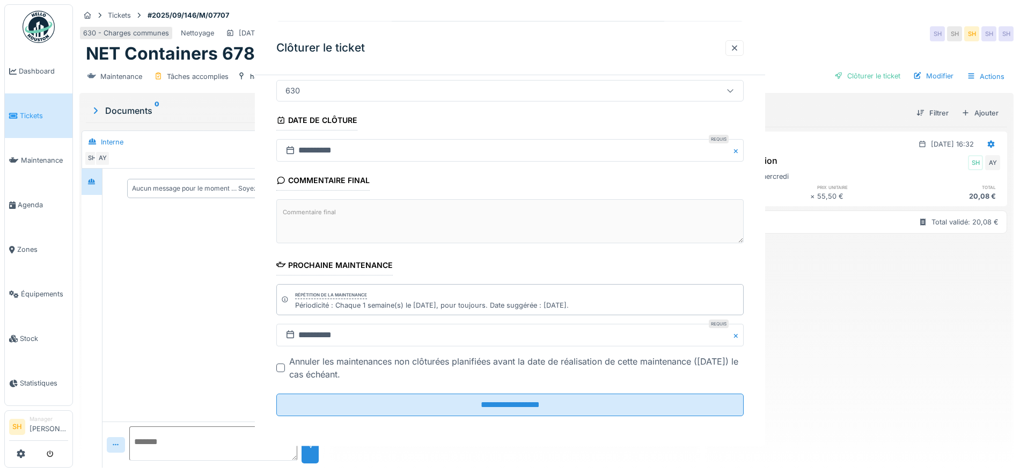
scroll to position [0, 0]
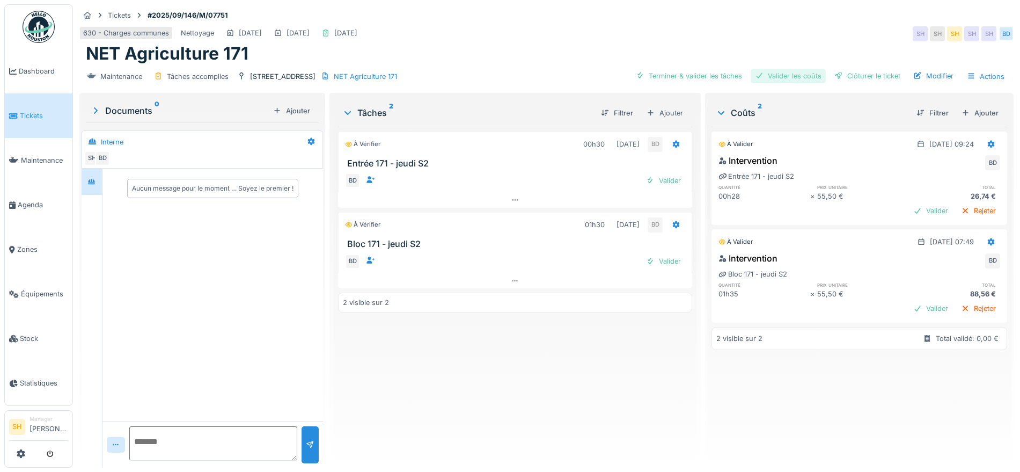
drag, startPoint x: 710, startPoint y: 76, endPoint x: 770, endPoint y: 72, distance: 60.7
click at [711, 76] on div "Terminer & valider les tâches" at bounding box center [689, 76] width 115 height 14
drag, startPoint x: 782, startPoint y: 72, endPoint x: 795, endPoint y: 74, distance: 13.0
click at [786, 72] on div "Valider les coûts" at bounding box center [788, 76] width 75 height 14
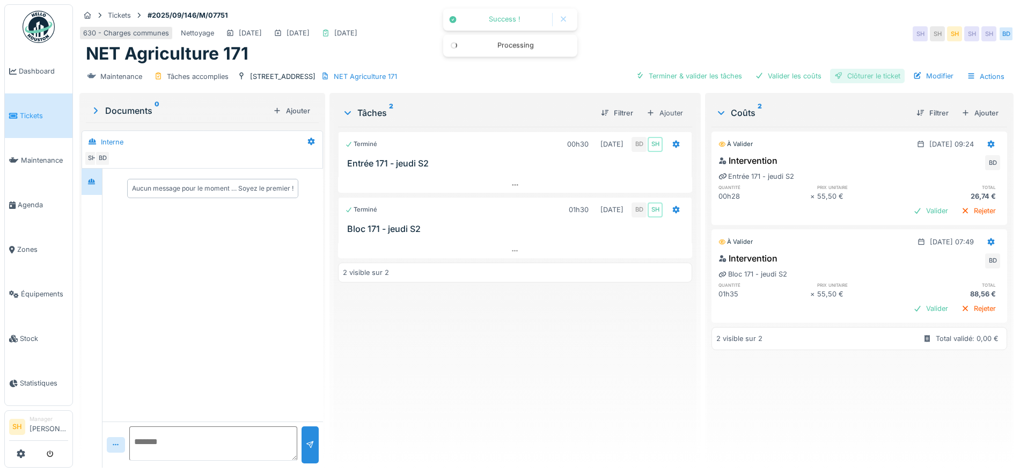
click at [856, 74] on div "Clôturer le ticket" at bounding box center [867, 76] width 75 height 14
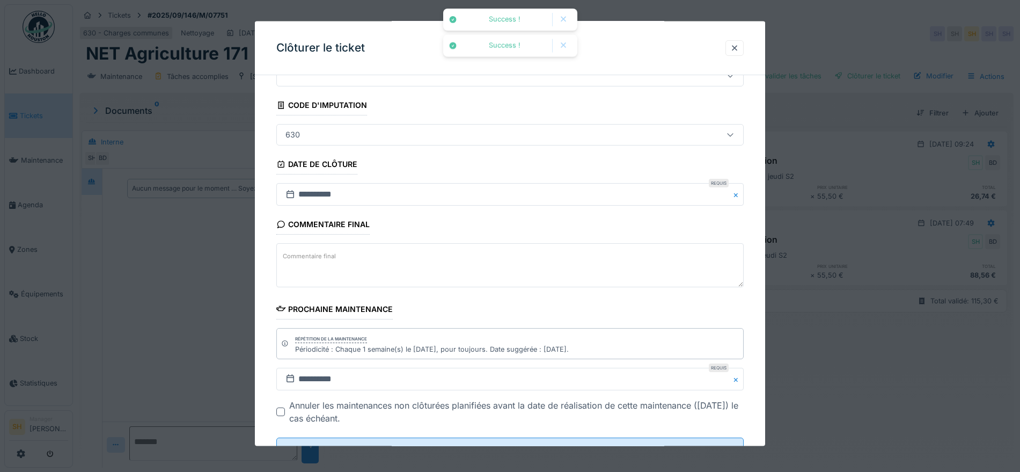
scroll to position [92, 0]
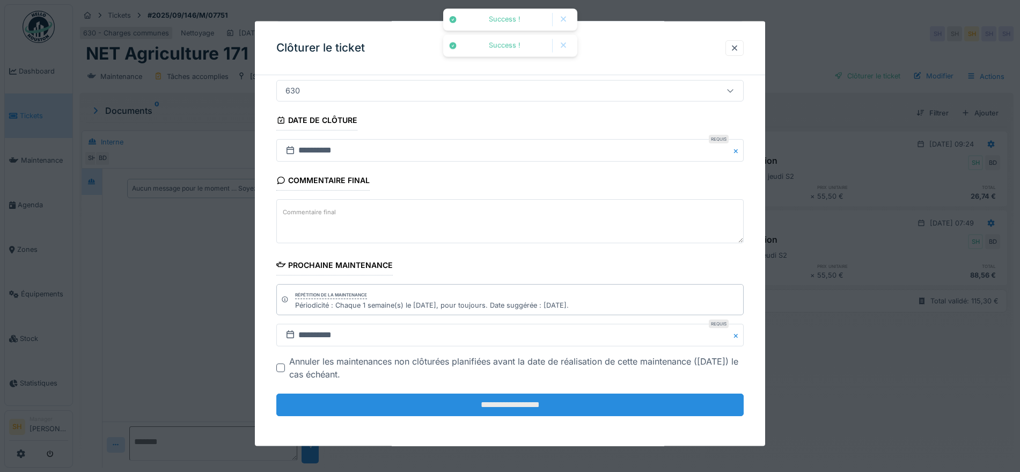
click at [547, 413] on input "**********" at bounding box center [509, 404] width 467 height 23
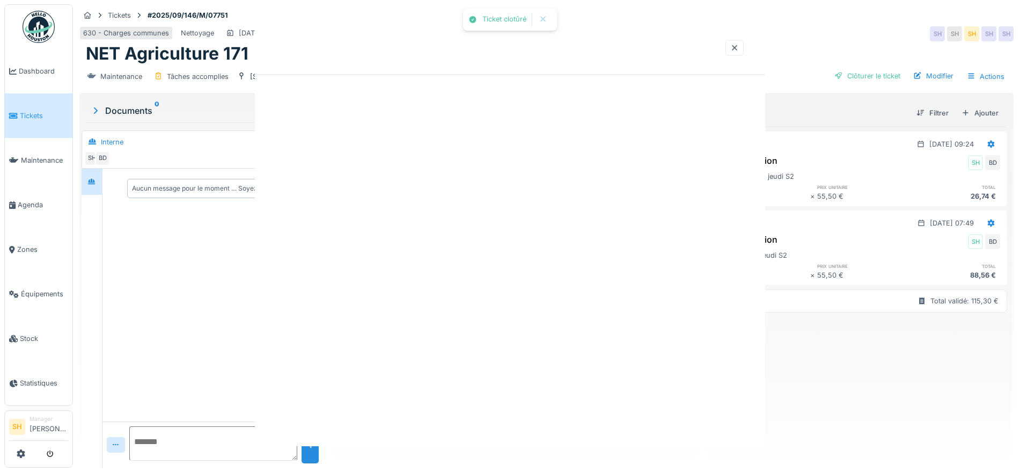
scroll to position [0, 0]
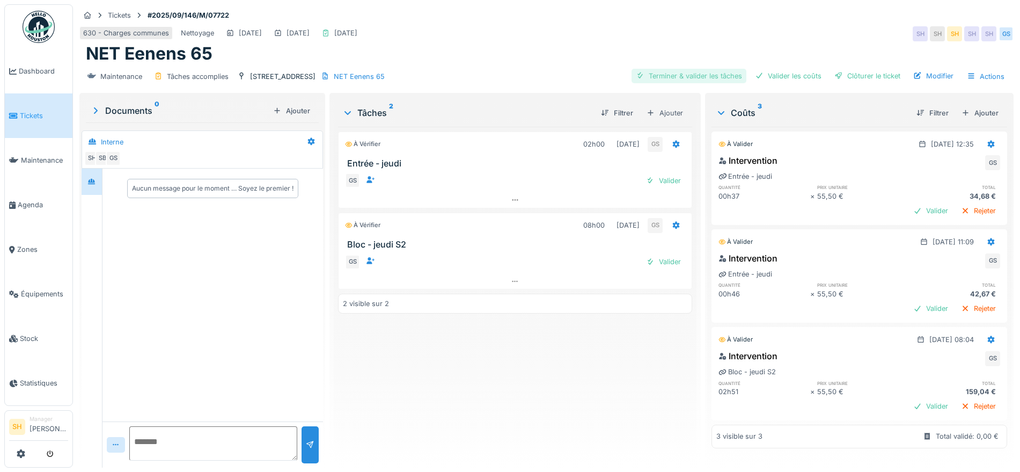
click at [732, 77] on div "Terminer & valider les tâches" at bounding box center [689, 76] width 115 height 14
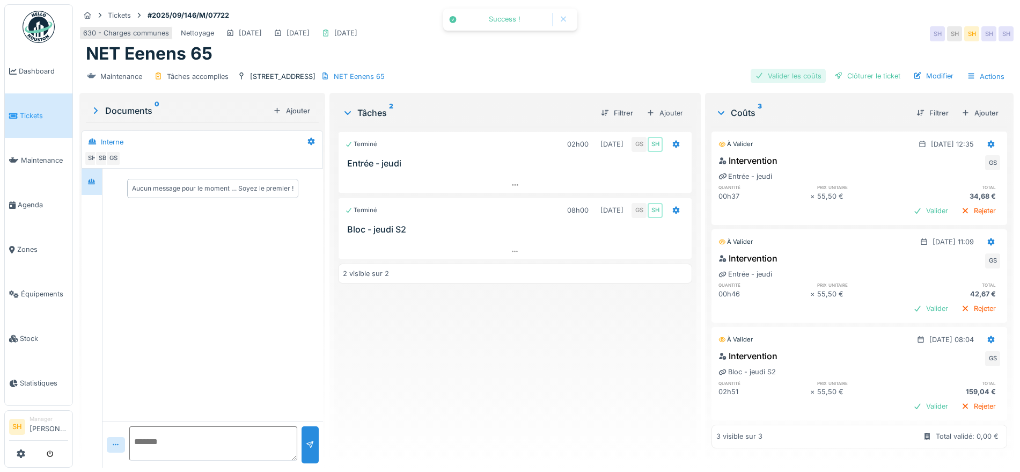
click at [782, 75] on div "Valider les coûts" at bounding box center [788, 76] width 75 height 14
click at [841, 74] on div "Clôturer le ticket" at bounding box center [867, 76] width 75 height 14
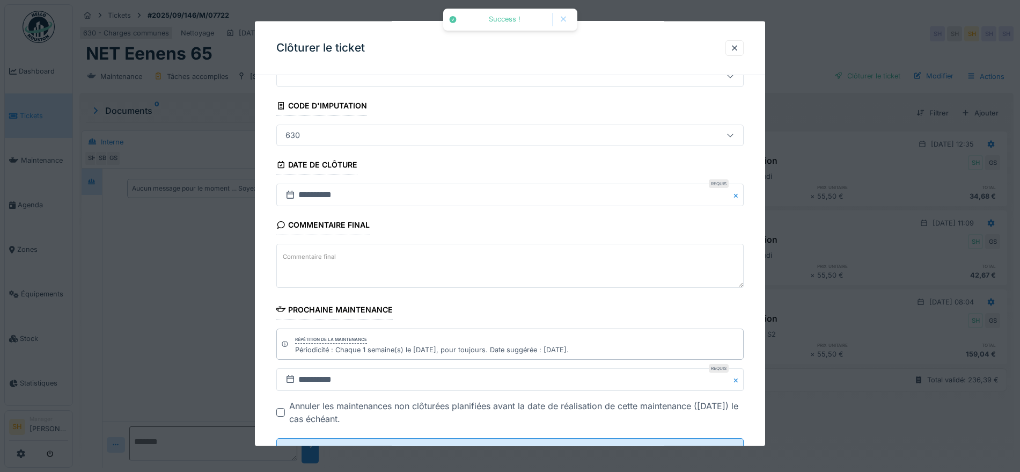
scroll to position [92, 0]
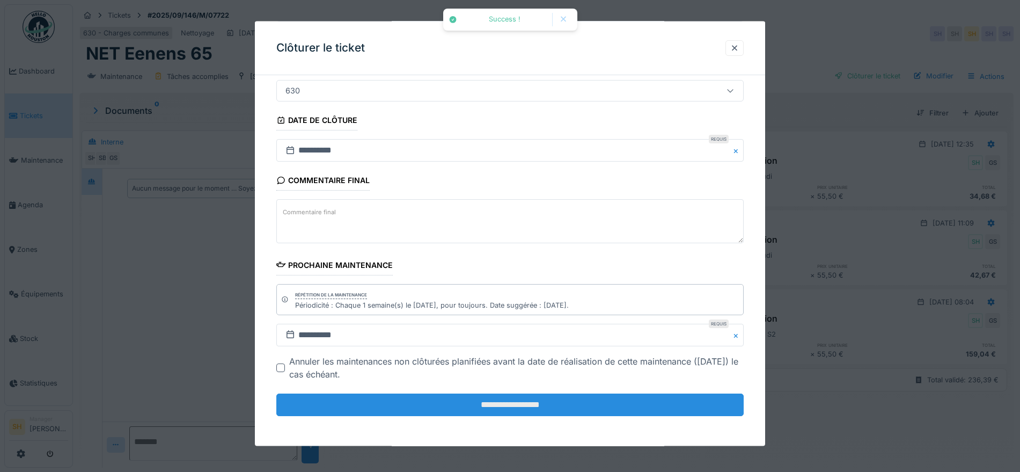
click at [566, 395] on input "**********" at bounding box center [509, 404] width 467 height 23
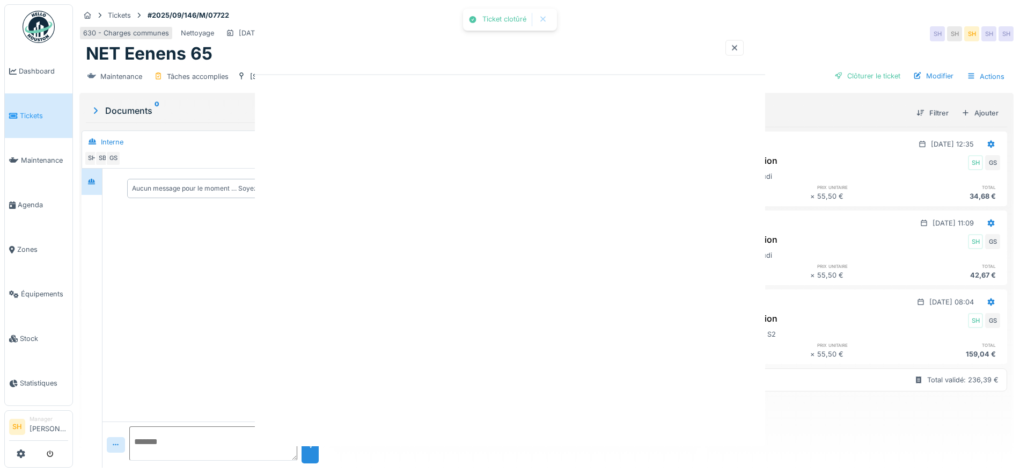
scroll to position [0, 0]
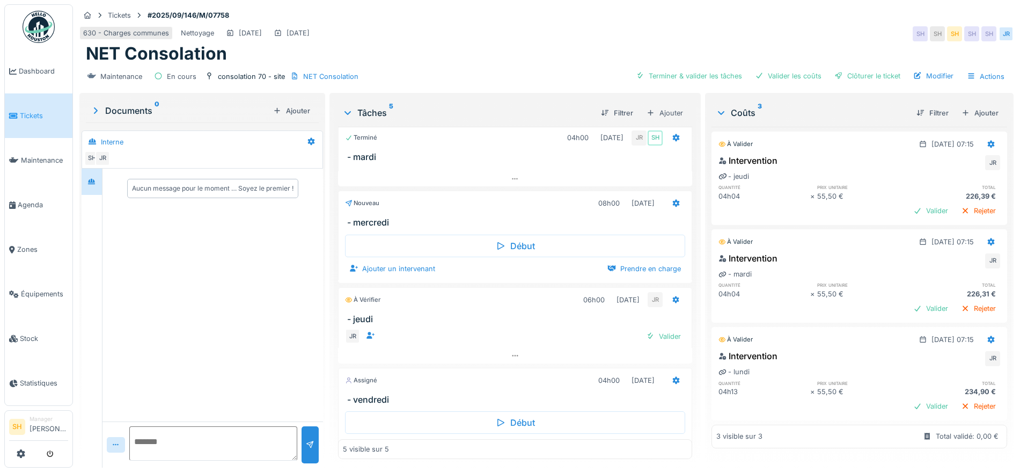
scroll to position [112, 0]
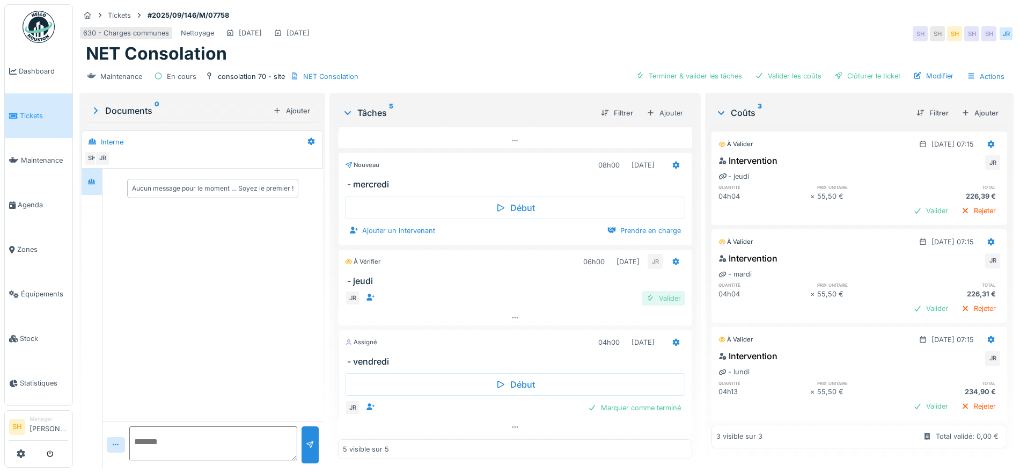
click at [654, 297] on div "Valider" at bounding box center [663, 298] width 43 height 14
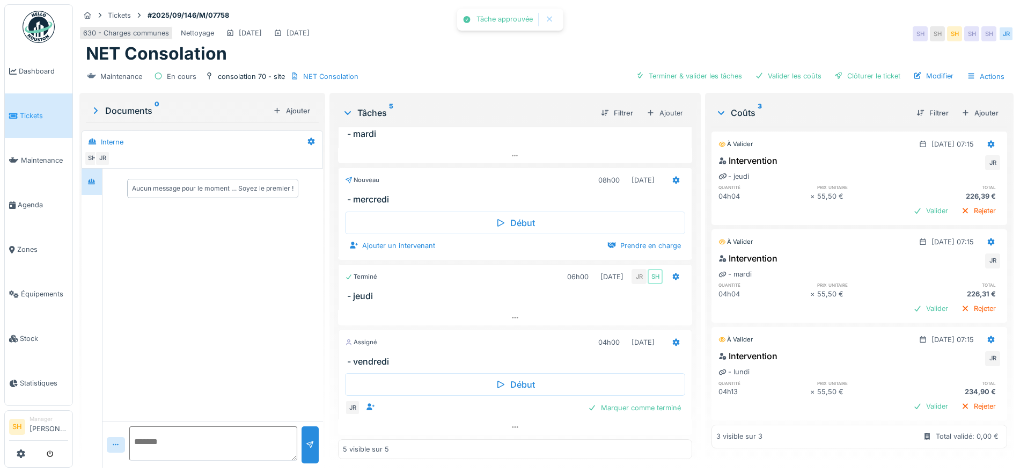
scroll to position [97, 0]
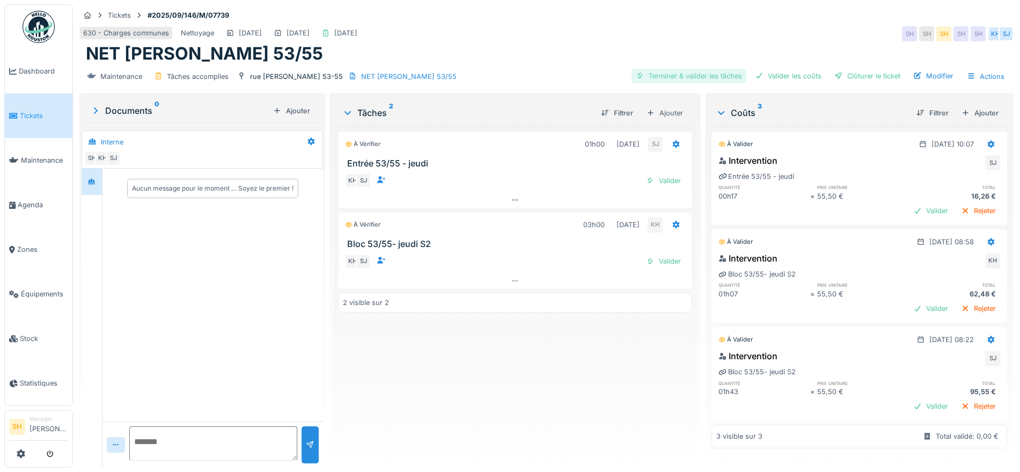
click at [667, 74] on div "Terminer & valider les tâches" at bounding box center [689, 76] width 115 height 14
drag, startPoint x: 781, startPoint y: 74, endPoint x: 839, endPoint y: 77, distance: 58.5
click at [786, 75] on div "Valider les coûts" at bounding box center [788, 76] width 75 height 14
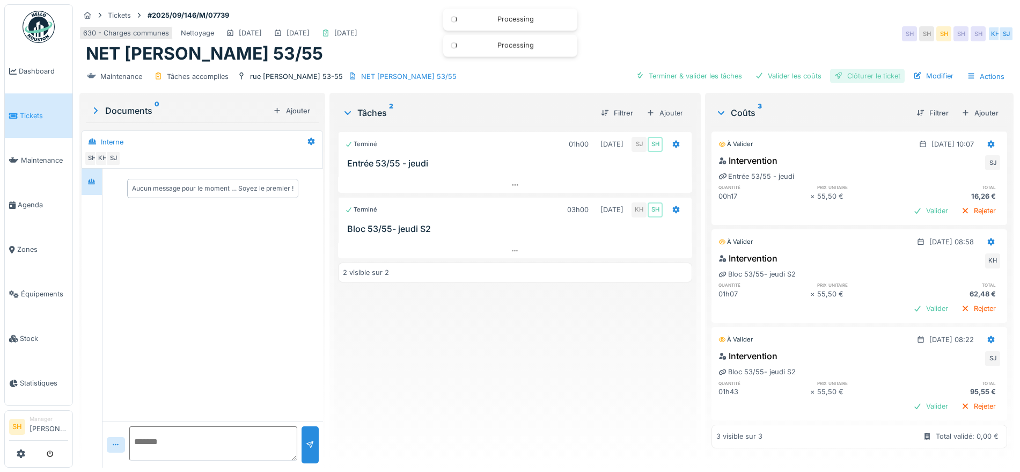
click at [840, 77] on div "Clôturer le ticket" at bounding box center [867, 76] width 75 height 14
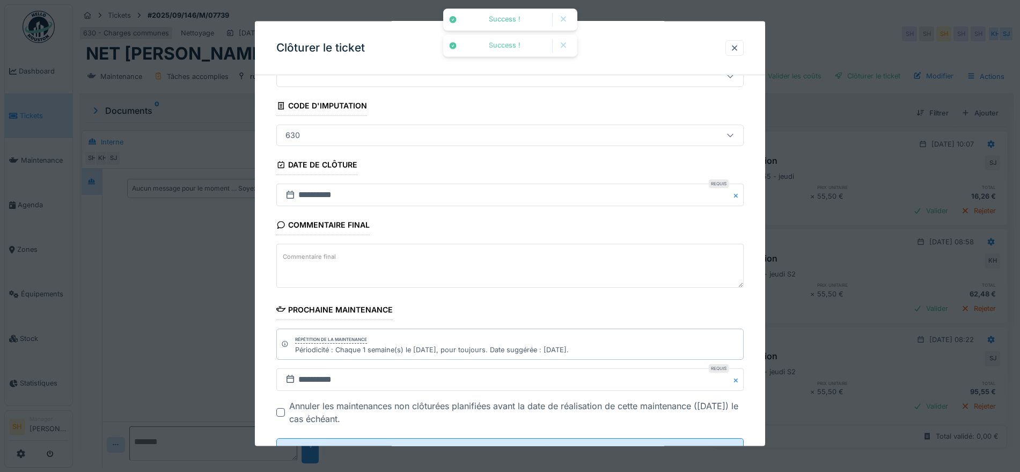
scroll to position [92, 0]
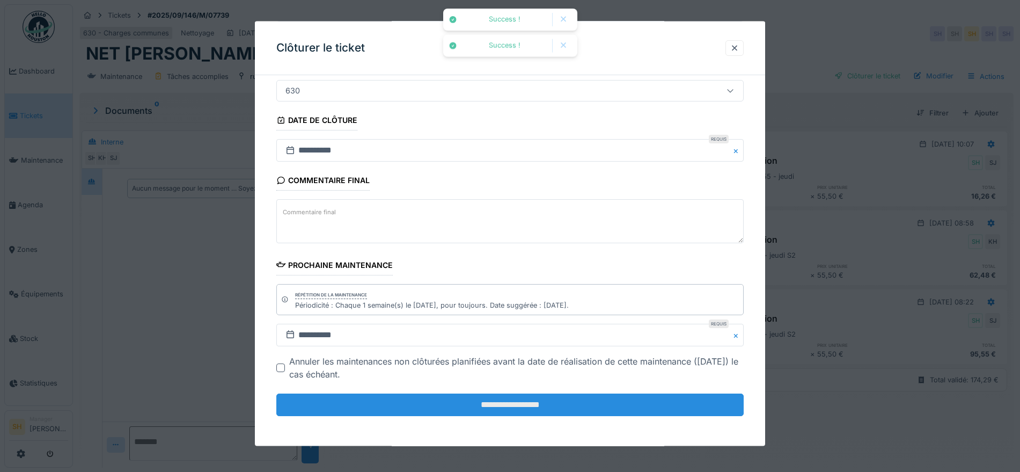
click at [530, 409] on input "**********" at bounding box center [509, 404] width 467 height 23
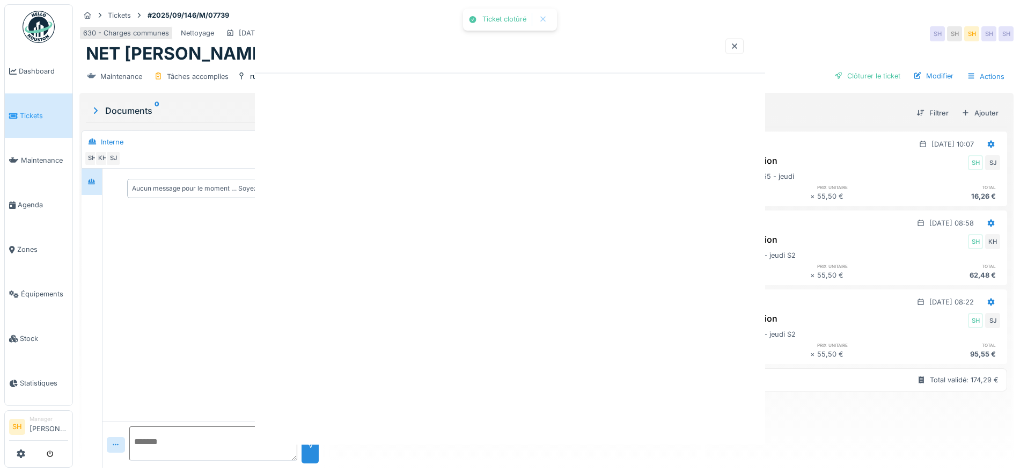
scroll to position [0, 0]
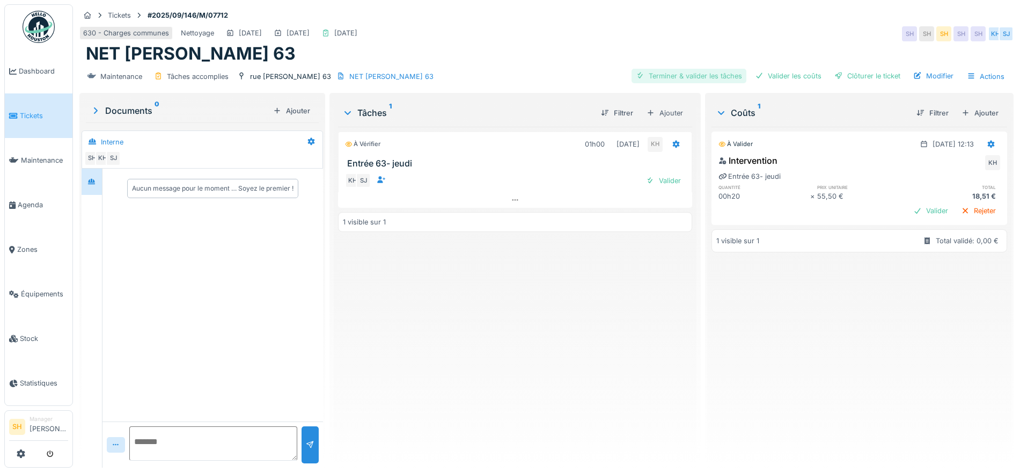
click at [671, 74] on div "Terminer & valider les tâches" at bounding box center [689, 76] width 115 height 14
click at [785, 74] on div "Valider les coûts" at bounding box center [788, 76] width 75 height 14
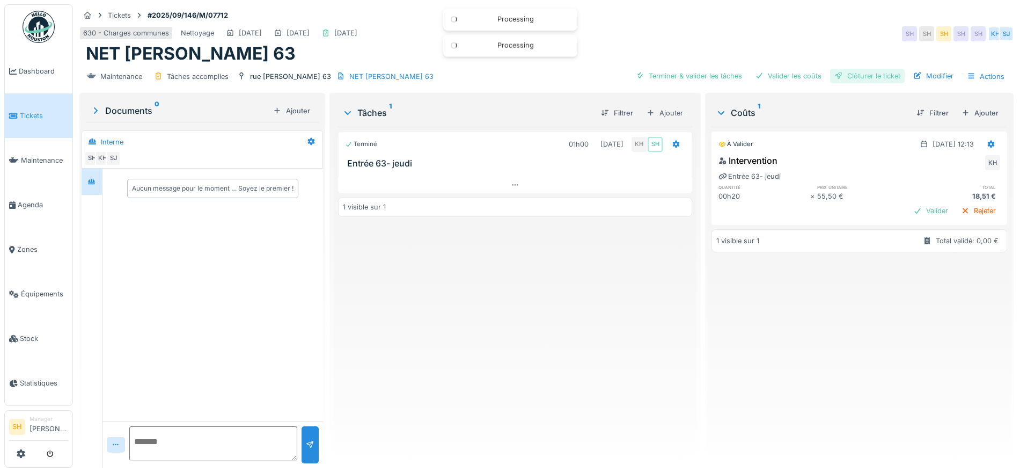
click at [850, 70] on div "Clôturer le ticket" at bounding box center [867, 76] width 75 height 14
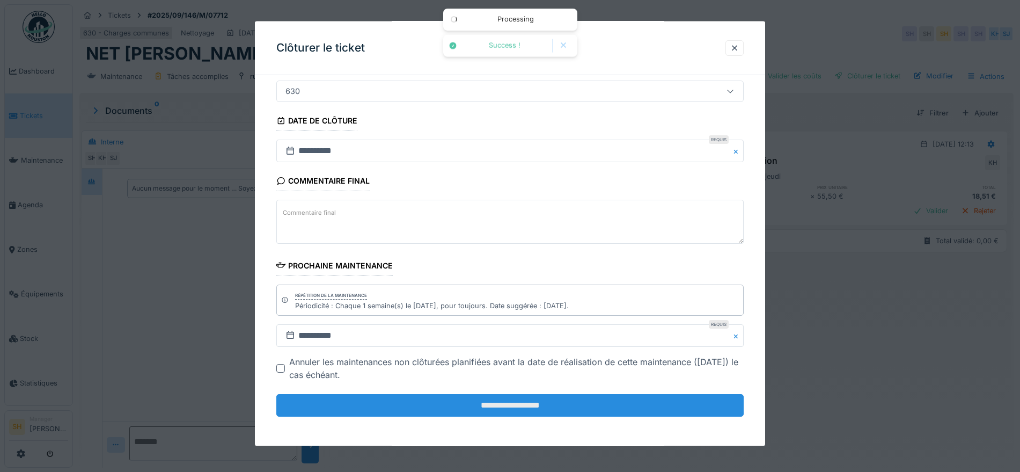
scroll to position [92, 0]
click at [482, 402] on input "**********" at bounding box center [509, 404] width 467 height 23
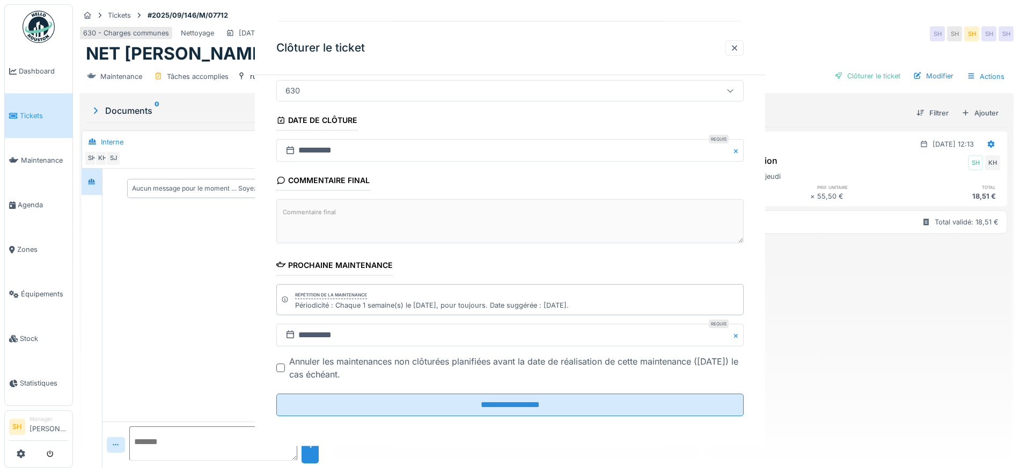
scroll to position [0, 0]
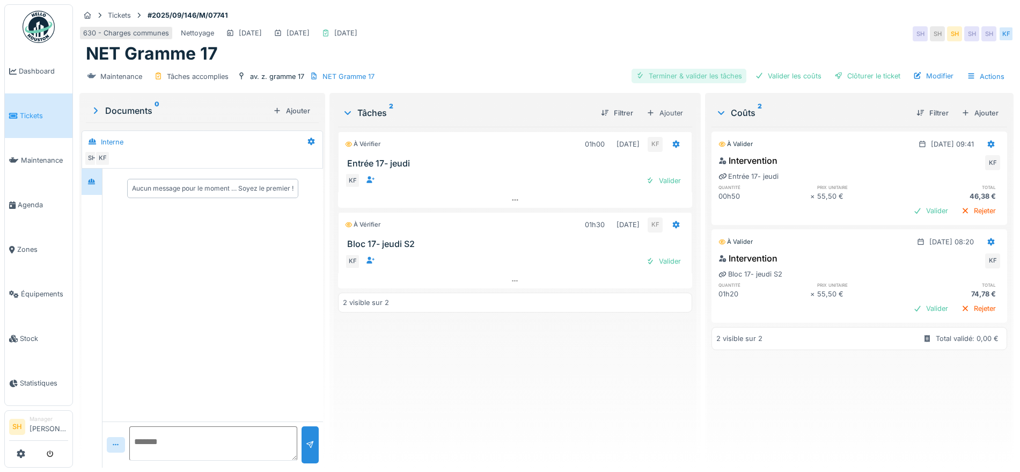
click at [691, 74] on div "Terminer & valider les tâches" at bounding box center [689, 76] width 115 height 14
click at [792, 69] on div "Valider les coûts" at bounding box center [788, 76] width 75 height 14
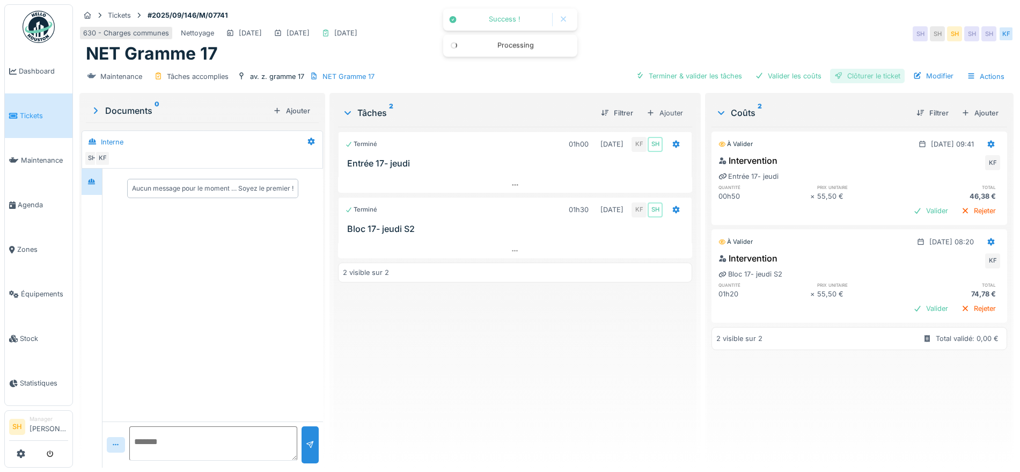
click at [860, 69] on div "Clôturer le ticket" at bounding box center [867, 76] width 75 height 14
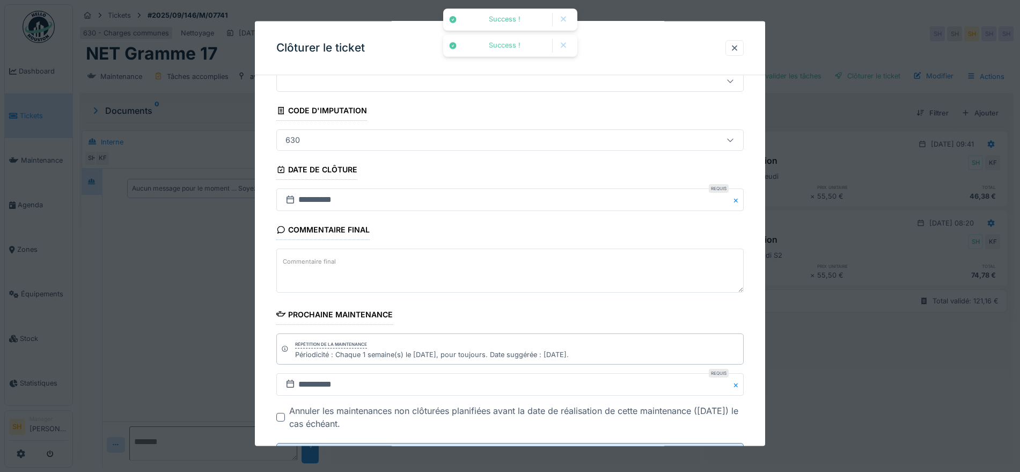
scroll to position [92, 0]
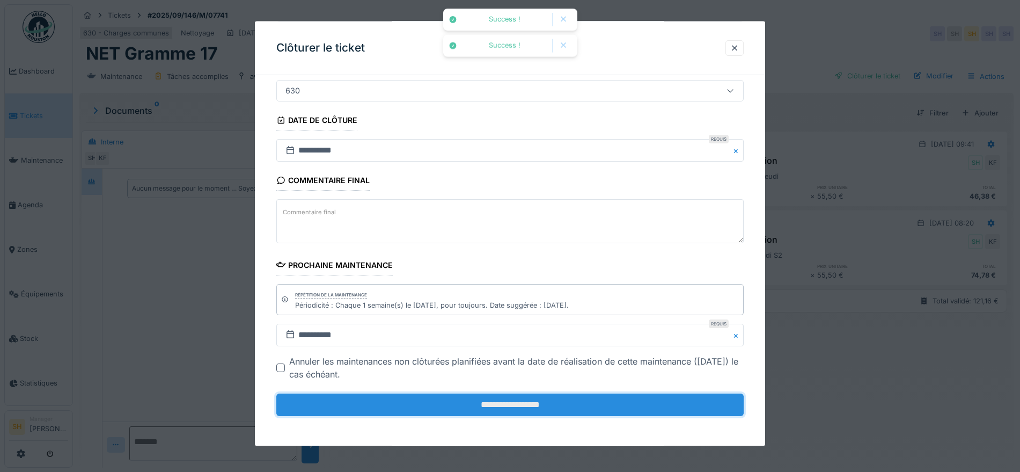
click at [505, 405] on input "**********" at bounding box center [509, 404] width 467 height 23
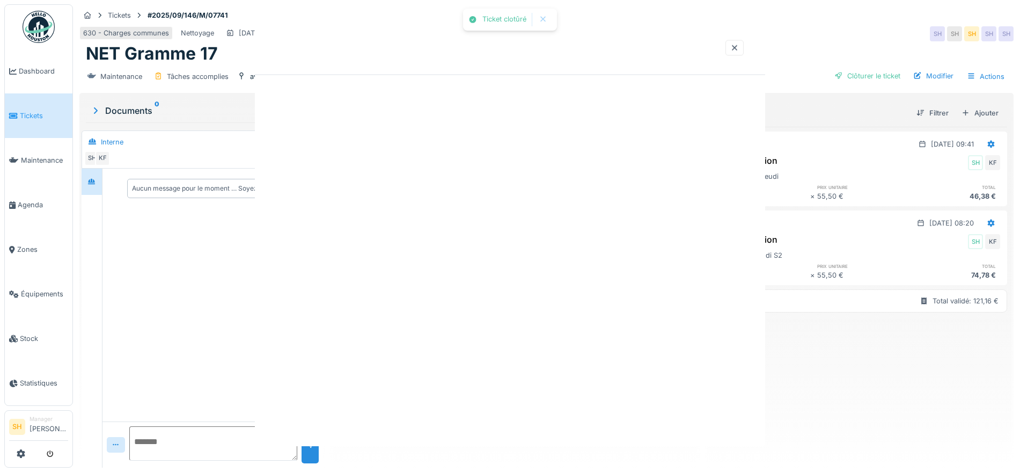
scroll to position [0, 0]
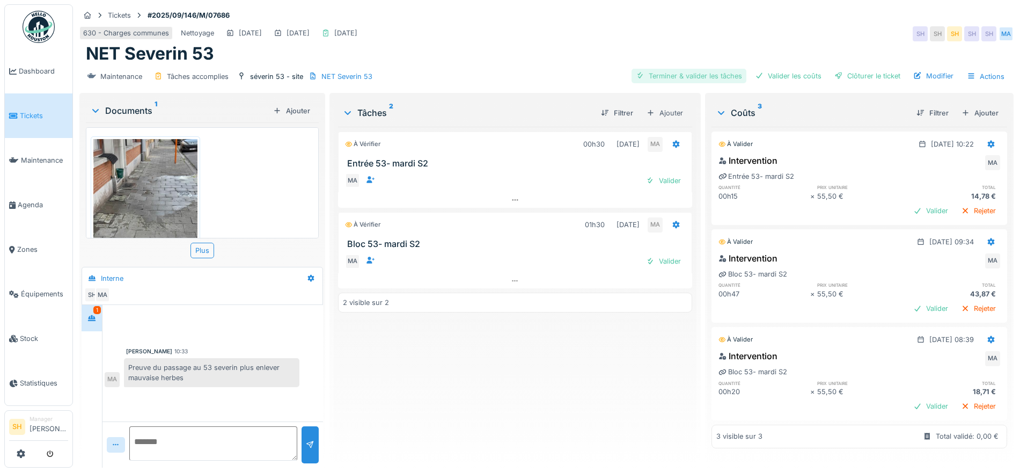
click at [707, 78] on div "Terminer & valider les tâches" at bounding box center [689, 76] width 115 height 14
drag, startPoint x: 774, startPoint y: 78, endPoint x: 822, endPoint y: 78, distance: 47.8
click at [776, 78] on div "Valider les coûts" at bounding box center [788, 76] width 75 height 14
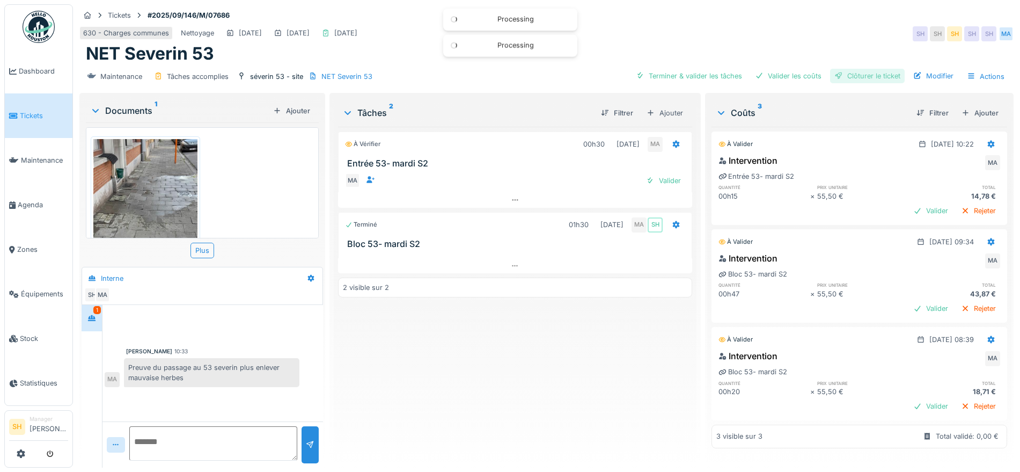
click at [844, 78] on div "Clôturer le ticket" at bounding box center [867, 76] width 75 height 14
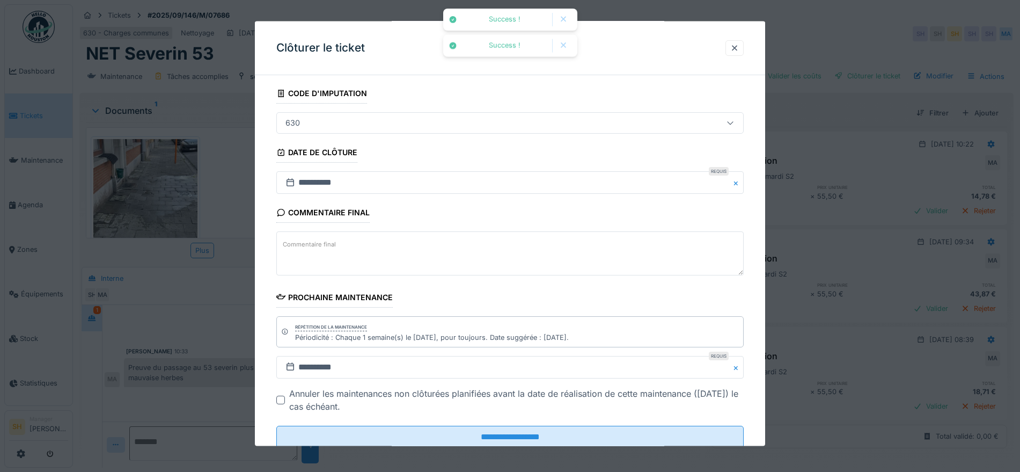
scroll to position [92, 0]
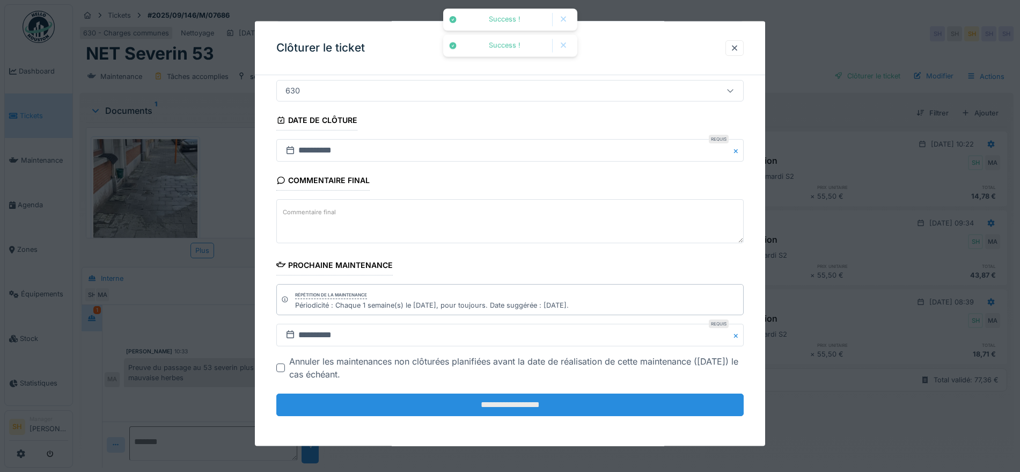
click at [516, 406] on input "**********" at bounding box center [509, 404] width 467 height 23
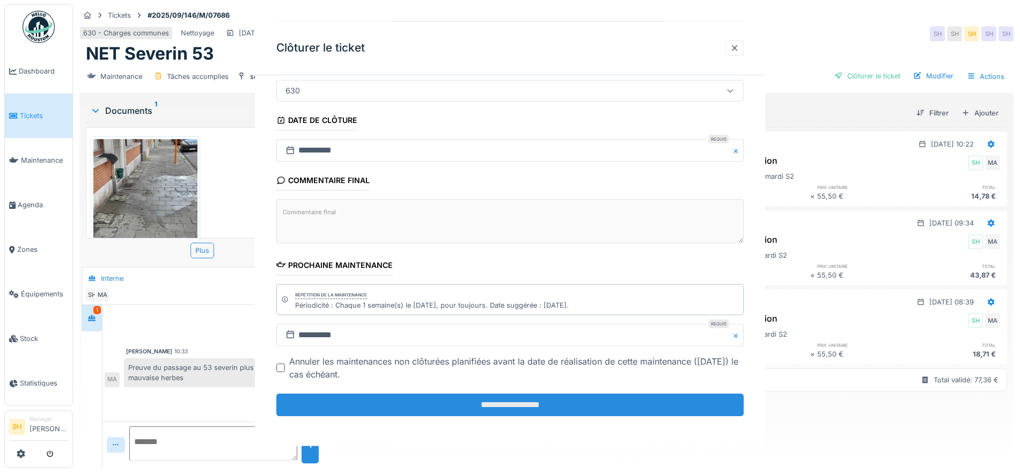
scroll to position [0, 0]
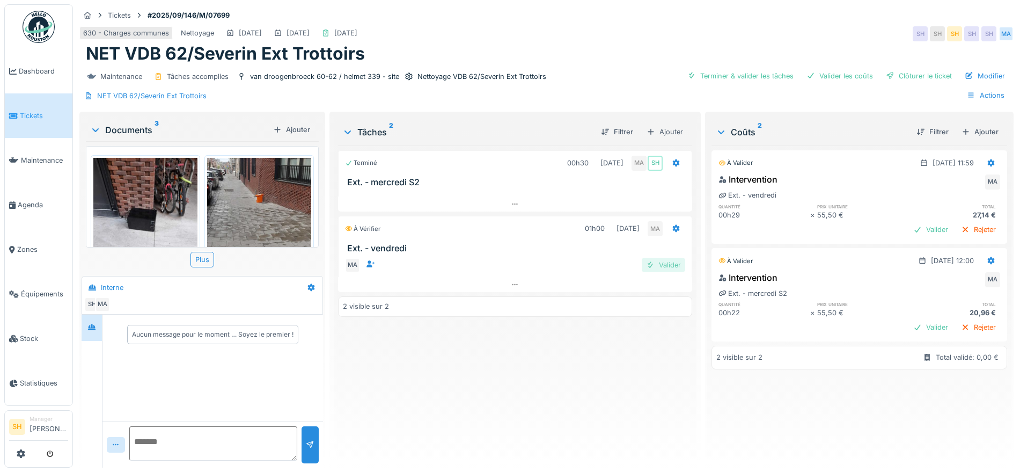
click at [663, 266] on div "Valider" at bounding box center [663, 265] width 43 height 14
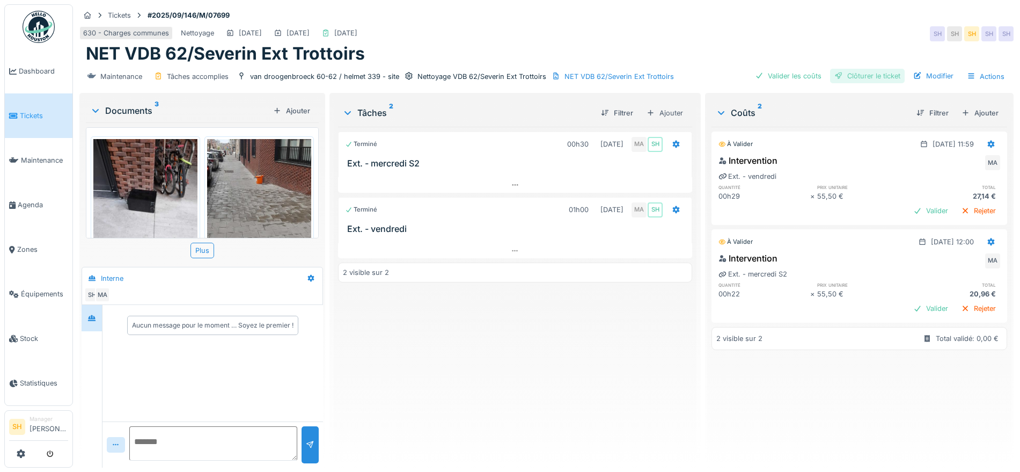
drag, startPoint x: 802, startPoint y: 74, endPoint x: 845, endPoint y: 71, distance: 43.5
click at [802, 74] on div "Valider les coûts" at bounding box center [788, 76] width 75 height 14
click at [848, 71] on div "Clôturer le ticket" at bounding box center [867, 76] width 75 height 14
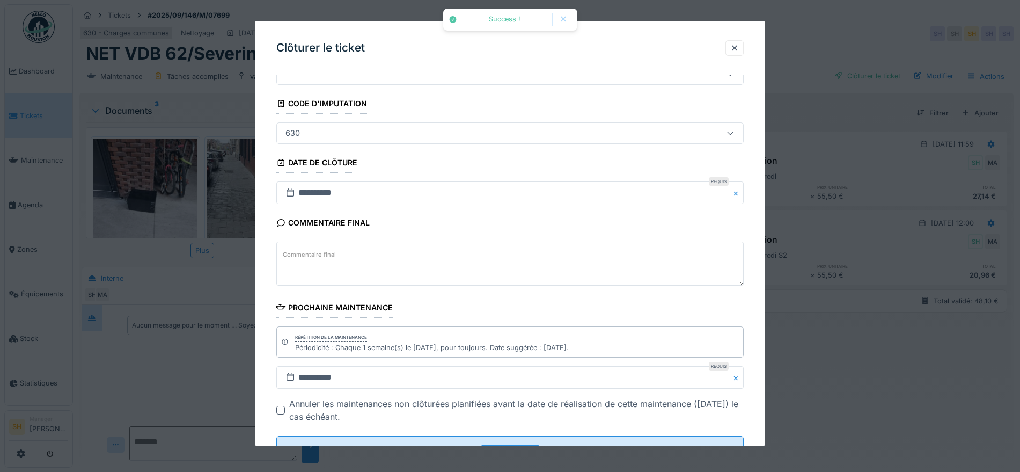
scroll to position [92, 0]
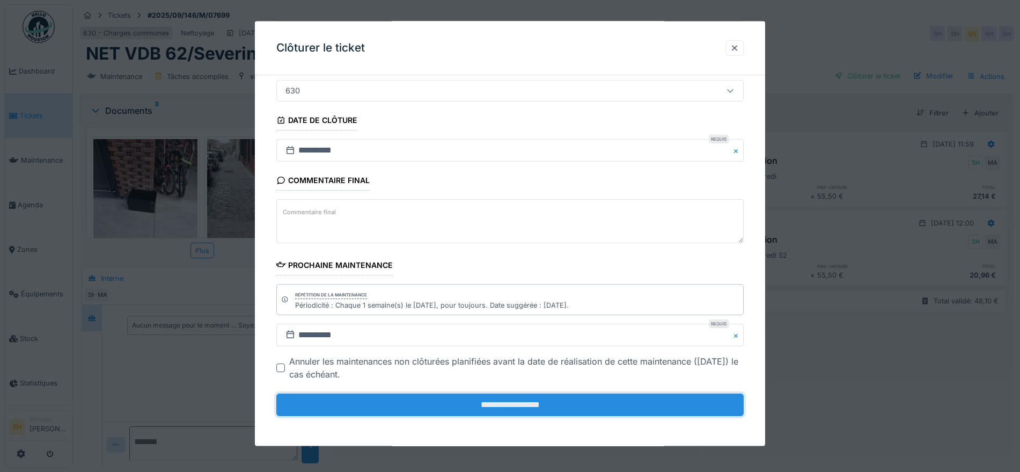
click at [463, 407] on input "**********" at bounding box center [509, 404] width 467 height 23
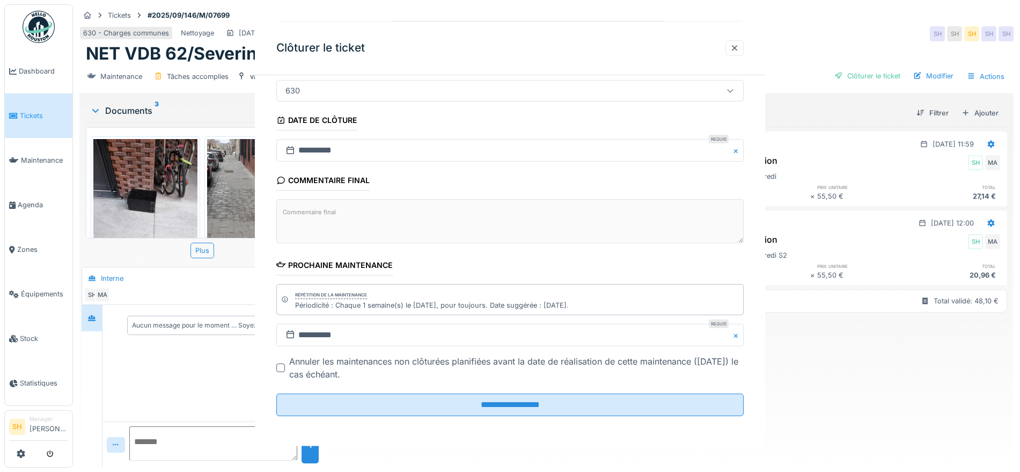
scroll to position [0, 0]
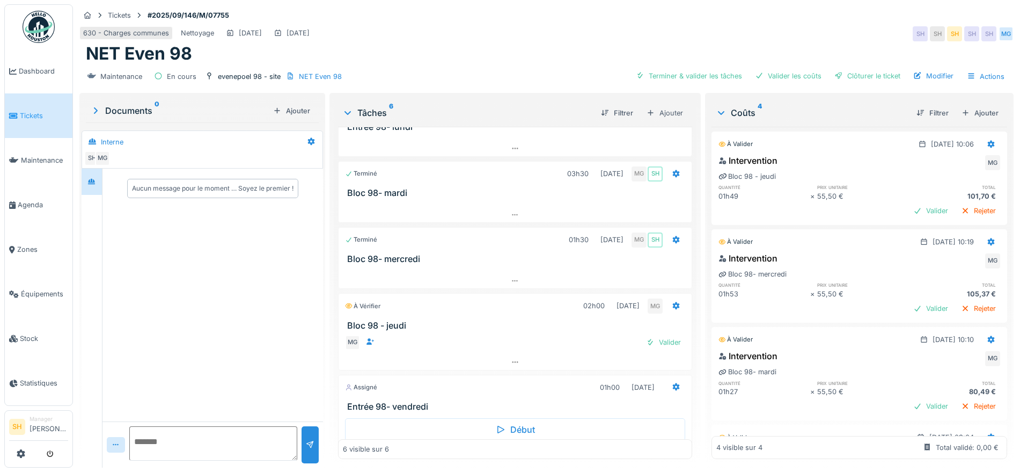
scroll to position [67, 0]
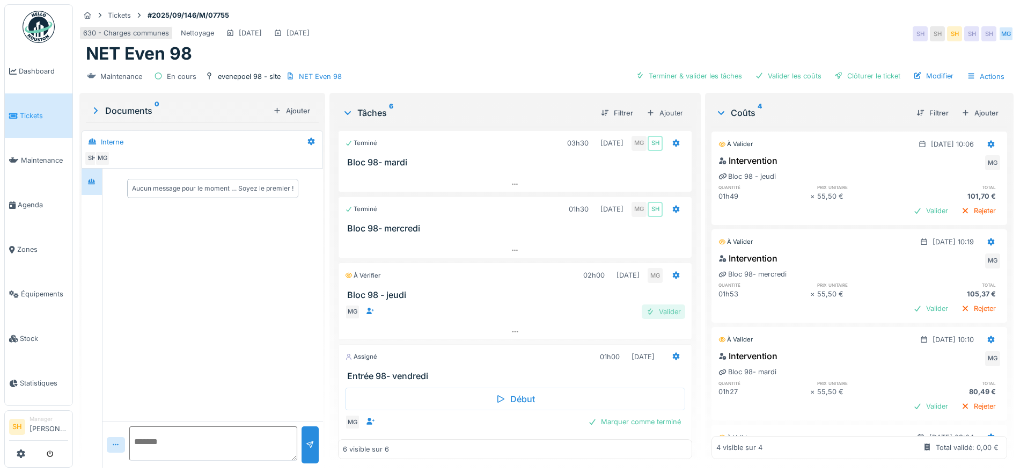
click at [651, 312] on div "Valider" at bounding box center [663, 311] width 43 height 14
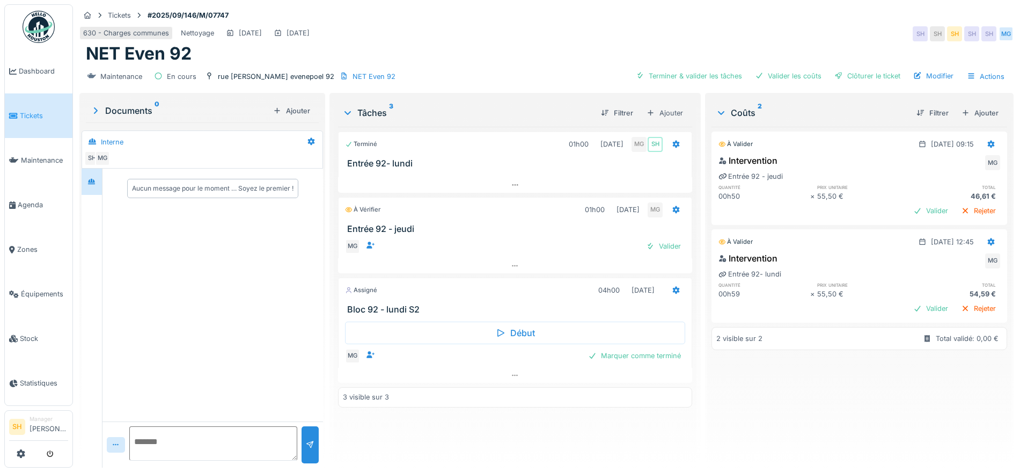
click at [214, 443] on textarea at bounding box center [213, 443] width 168 height 34
type textarea "**********"
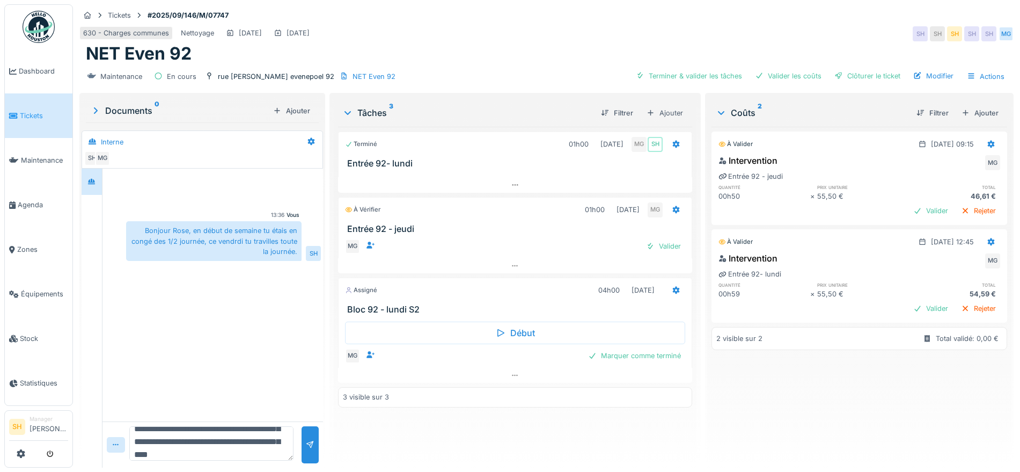
scroll to position [39, 0]
type textarea "**********"
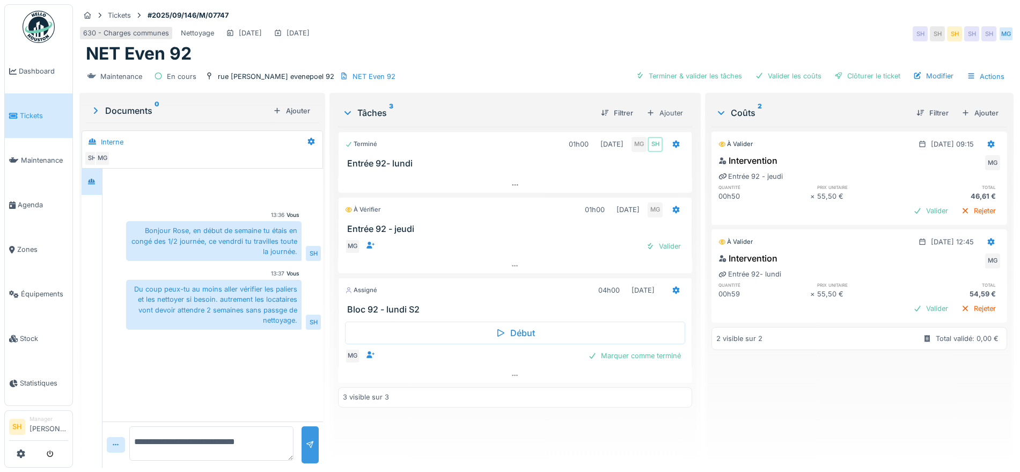
type textarea "**********"
click at [311, 452] on div at bounding box center [310, 444] width 17 height 37
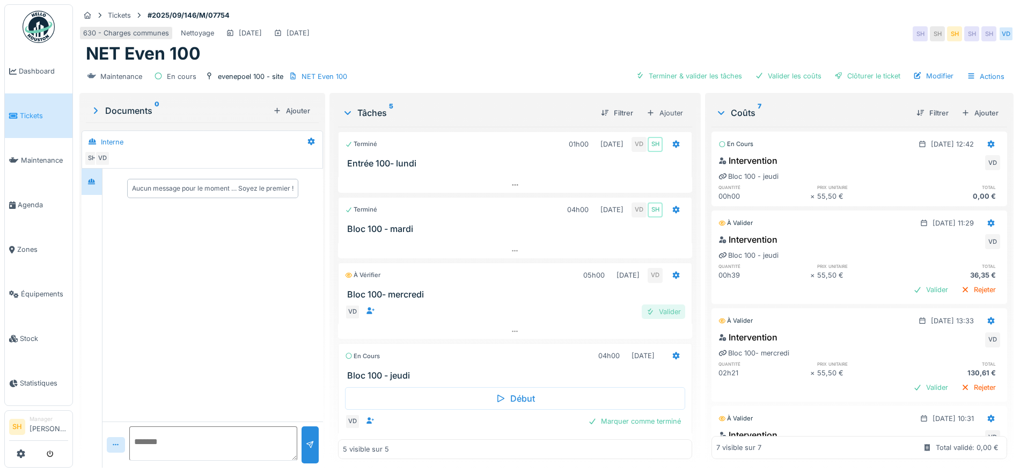
click at [649, 312] on div "Valider" at bounding box center [663, 311] width 43 height 14
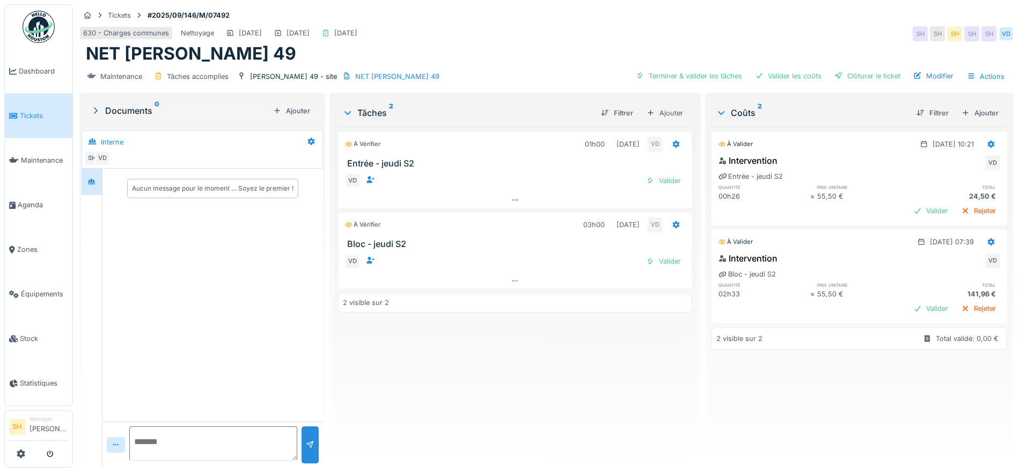
click at [654, 67] on div "Maintenance Tâches accomplies [PERSON_NAME] 49 - site NET [PERSON_NAME] 49 Term…" at bounding box center [546, 76] width 934 height 24
click at [668, 77] on div "Terminer & valider les tâches" at bounding box center [689, 76] width 115 height 14
drag, startPoint x: 746, startPoint y: 77, endPoint x: 754, endPoint y: 78, distance: 8.1
click at [755, 78] on div at bounding box center [759, 76] width 9 height 10
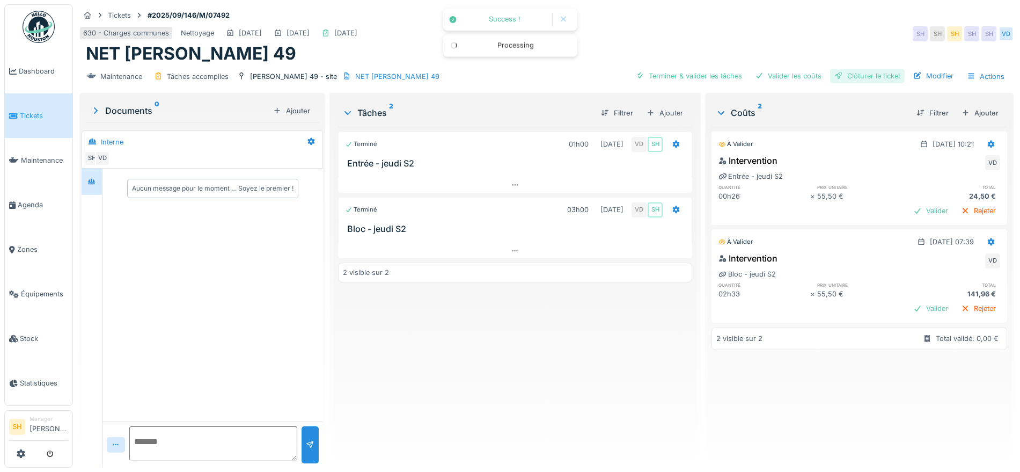
click at [846, 69] on div "Clôturer le ticket" at bounding box center [867, 76] width 75 height 14
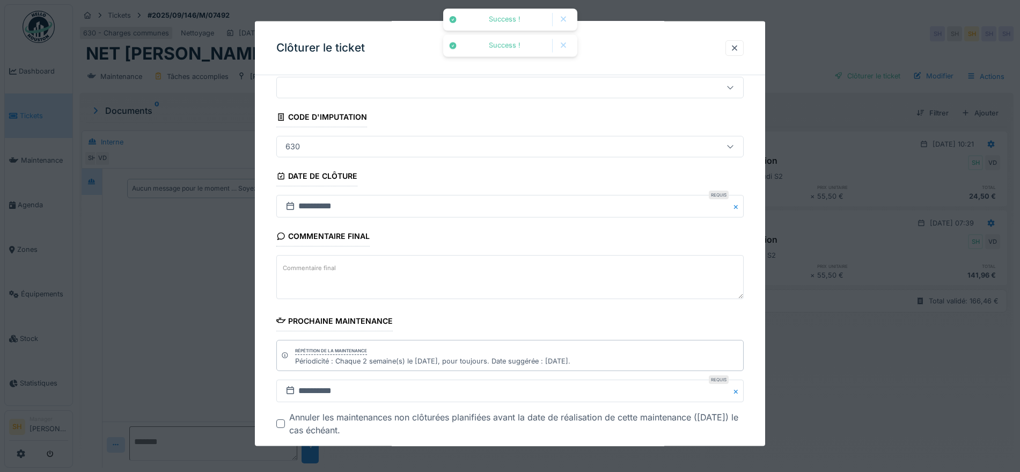
scroll to position [92, 0]
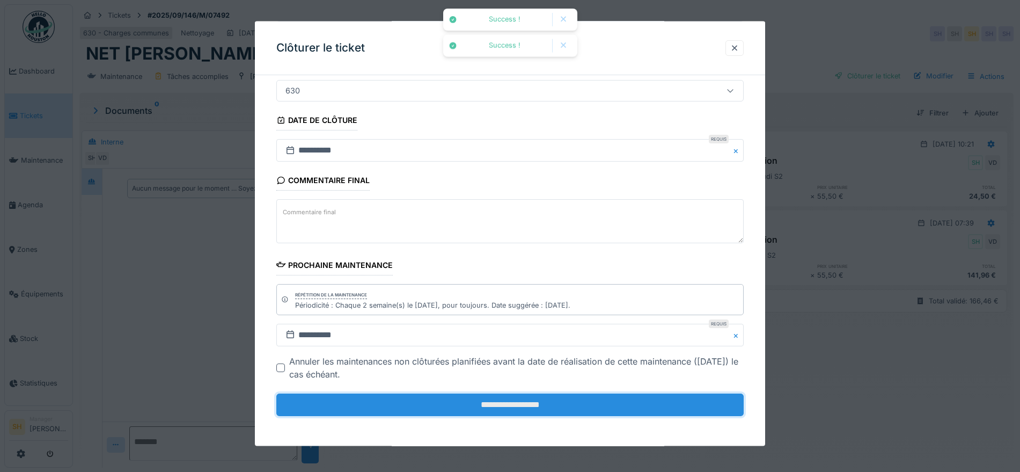
click at [590, 407] on input "**********" at bounding box center [509, 404] width 467 height 23
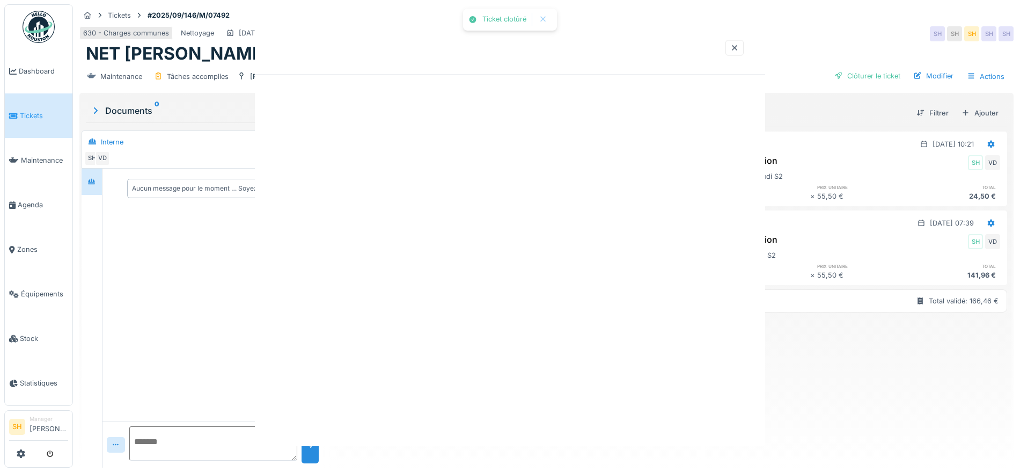
scroll to position [0, 0]
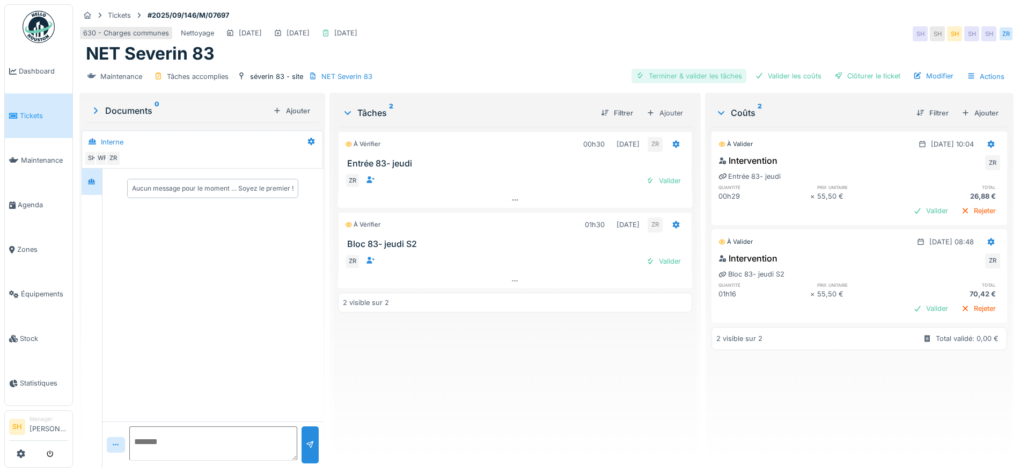
click at [705, 75] on div "Terminer & valider les tâches" at bounding box center [689, 76] width 115 height 14
click at [787, 69] on div "Terminer & valider les tâches Valider les coûts Clôturer le ticket Modifier Act…" at bounding box center [821, 77] width 378 height 16
click at [788, 71] on div "Valider les coûts" at bounding box center [788, 76] width 75 height 14
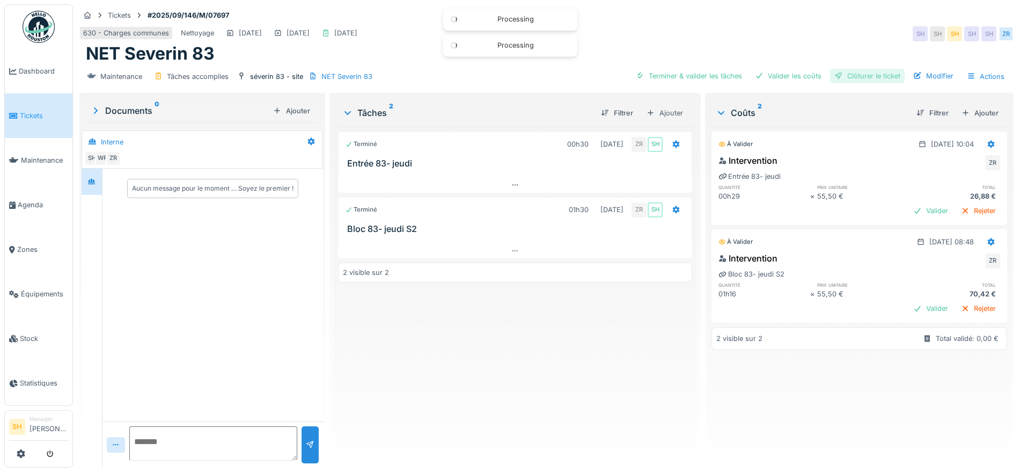
click at [868, 72] on div "Clôturer le ticket" at bounding box center [867, 76] width 75 height 14
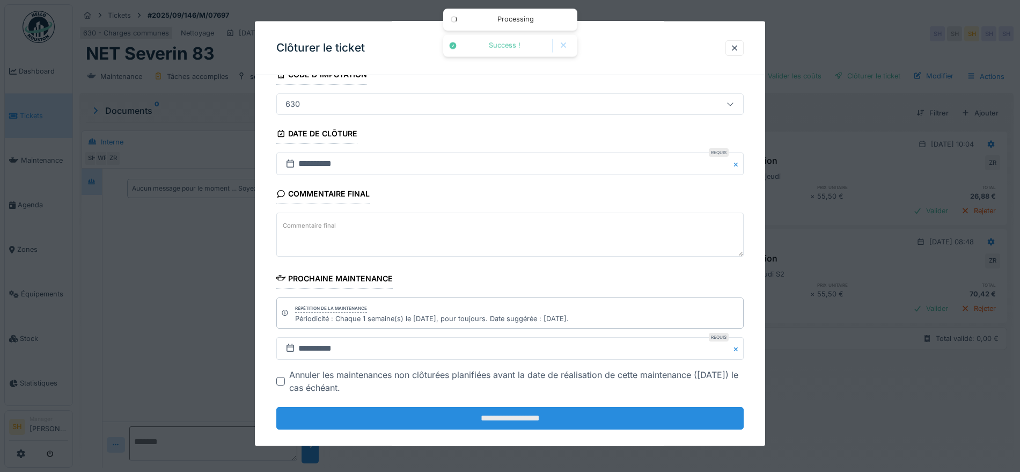
scroll to position [92, 0]
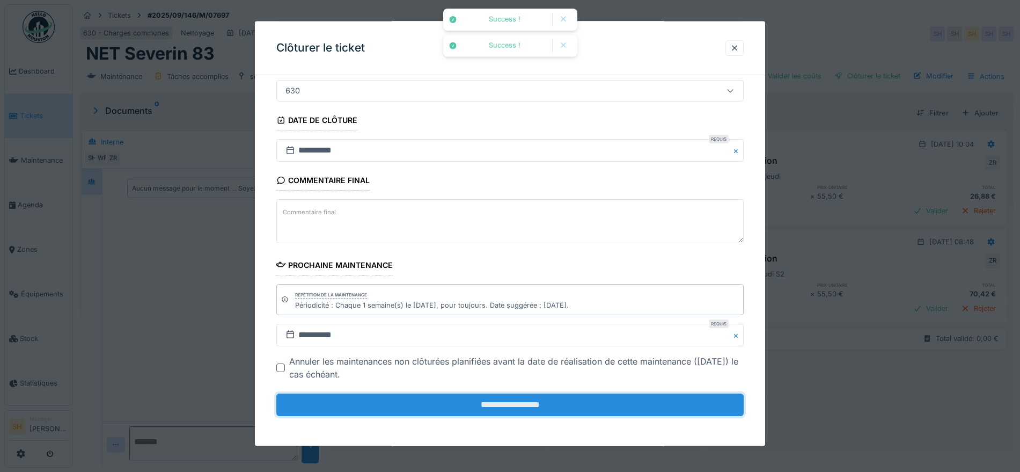
click at [586, 413] on input "**********" at bounding box center [509, 404] width 467 height 23
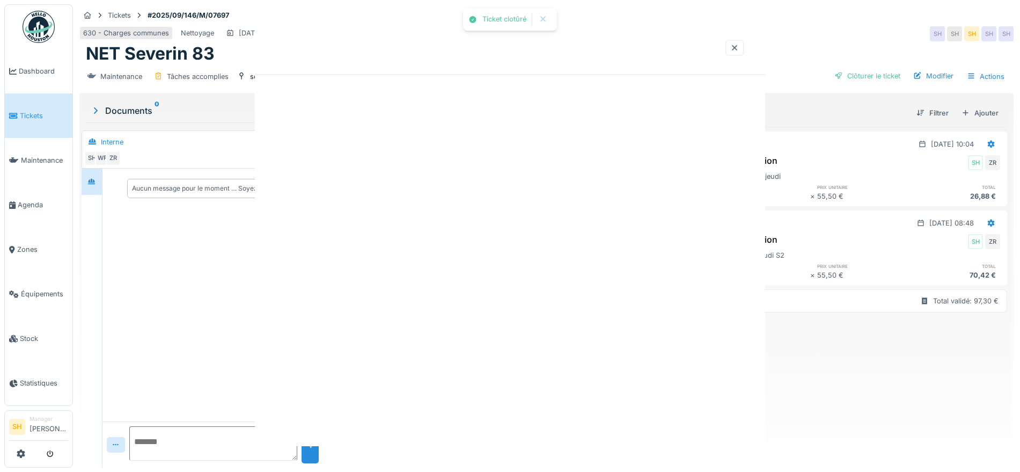
scroll to position [0, 0]
